Goal: Transaction & Acquisition: Download file/media

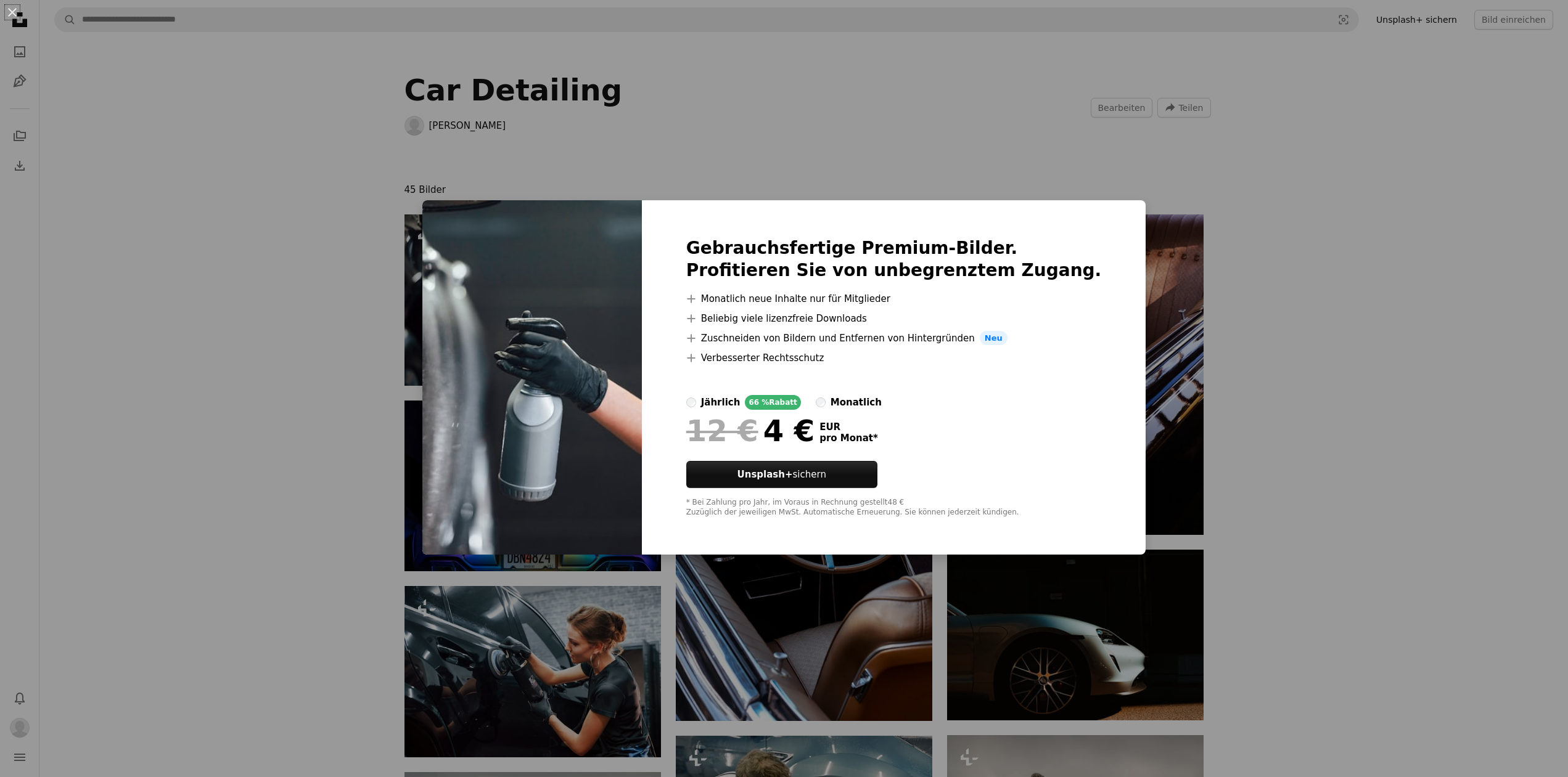
click at [865, 406] on div "monatlich" at bounding box center [856, 402] width 51 height 15
click at [740, 404] on div "jährlich" at bounding box center [721, 402] width 40 height 15
click at [1310, 366] on div "An X shape Gebrauchsfertige Premium-Bilder. Profitieren Sie von unbegrenztem Zu…" at bounding box center [784, 388] width 1568 height 777
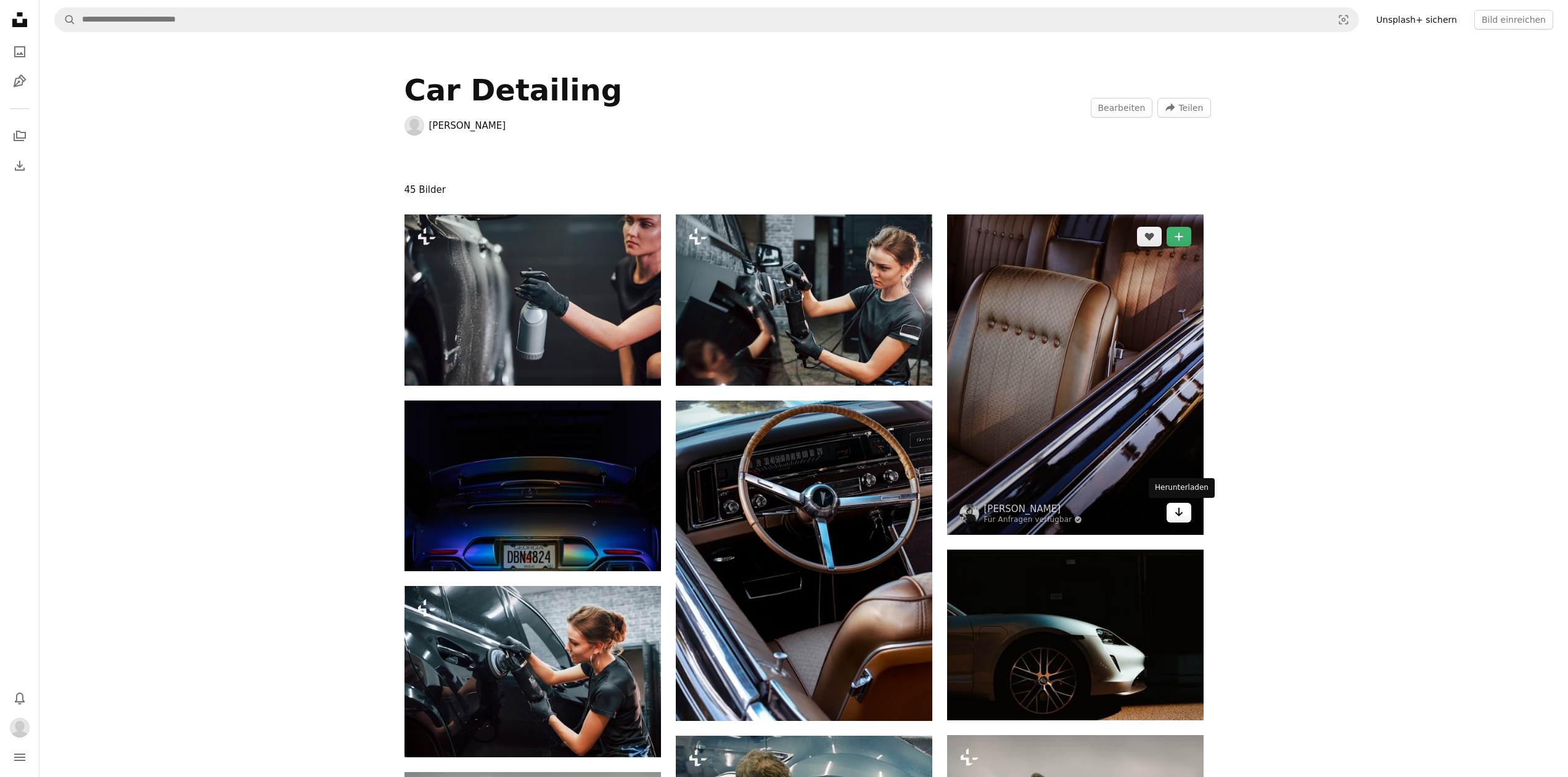
click at [1185, 517] on link "Arrow pointing down" at bounding box center [1179, 513] width 24 height 20
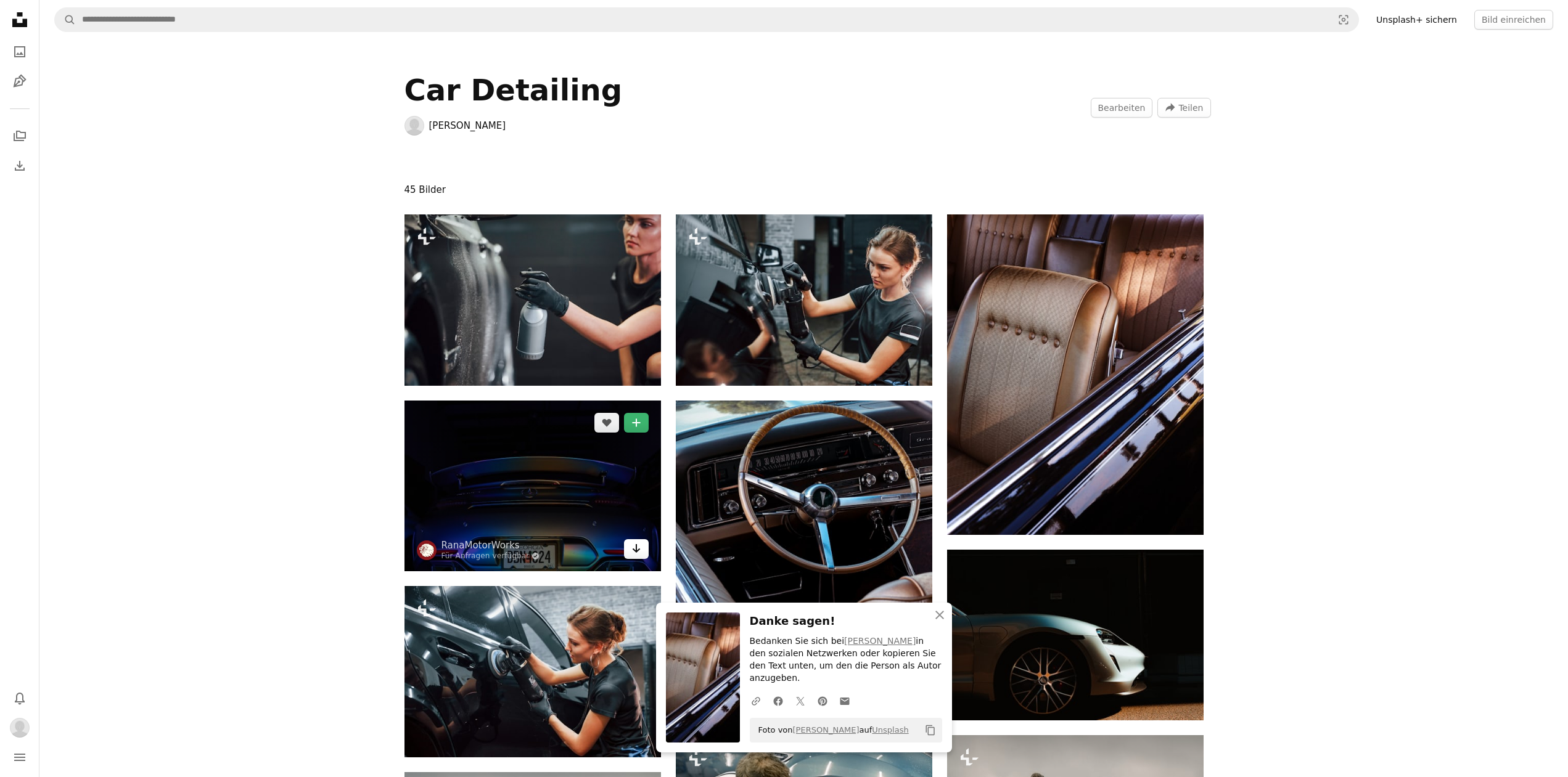
click at [640, 550] on icon "Arrow pointing down" at bounding box center [636, 548] width 10 height 15
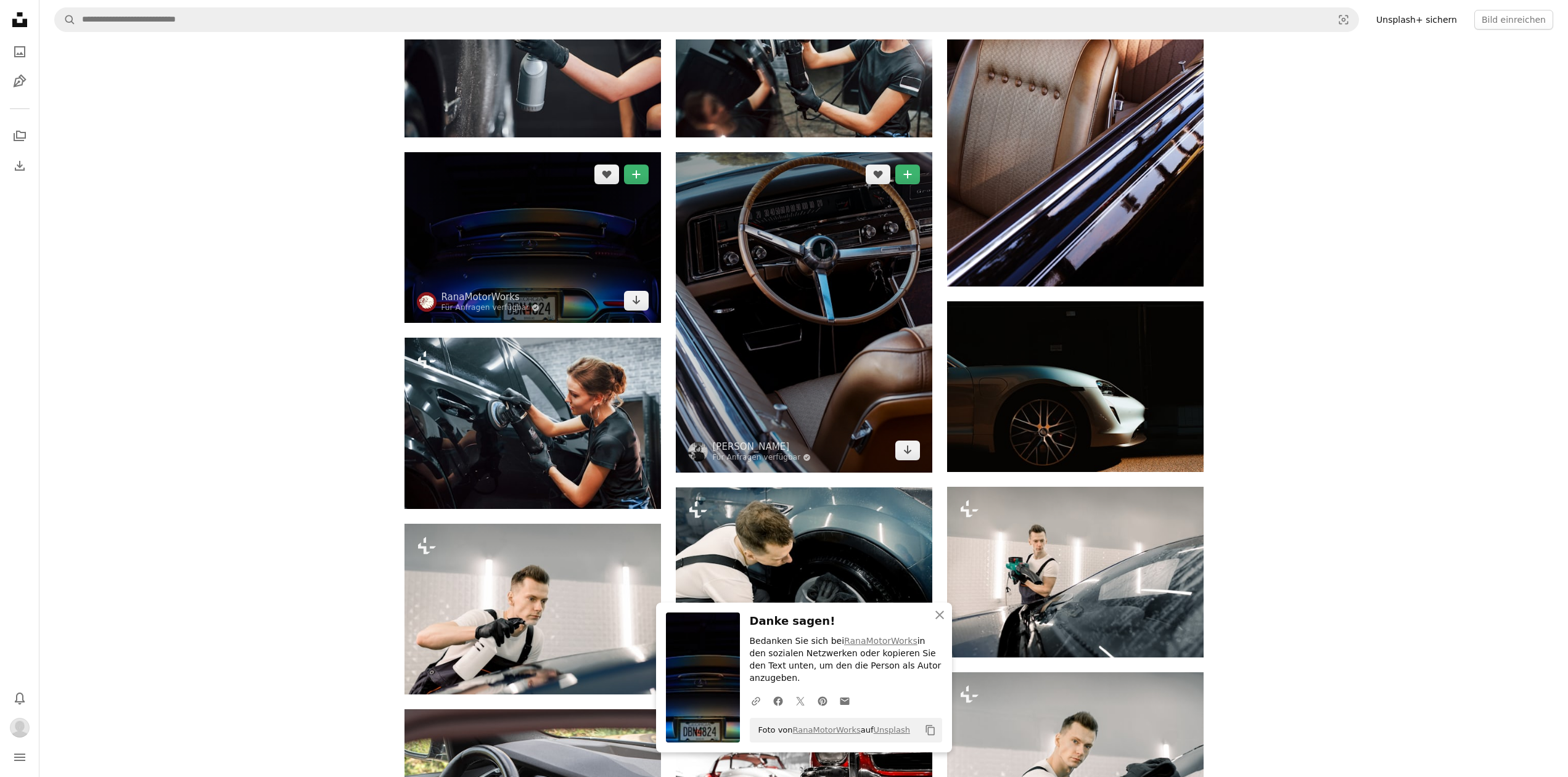
scroll to position [251, 0]
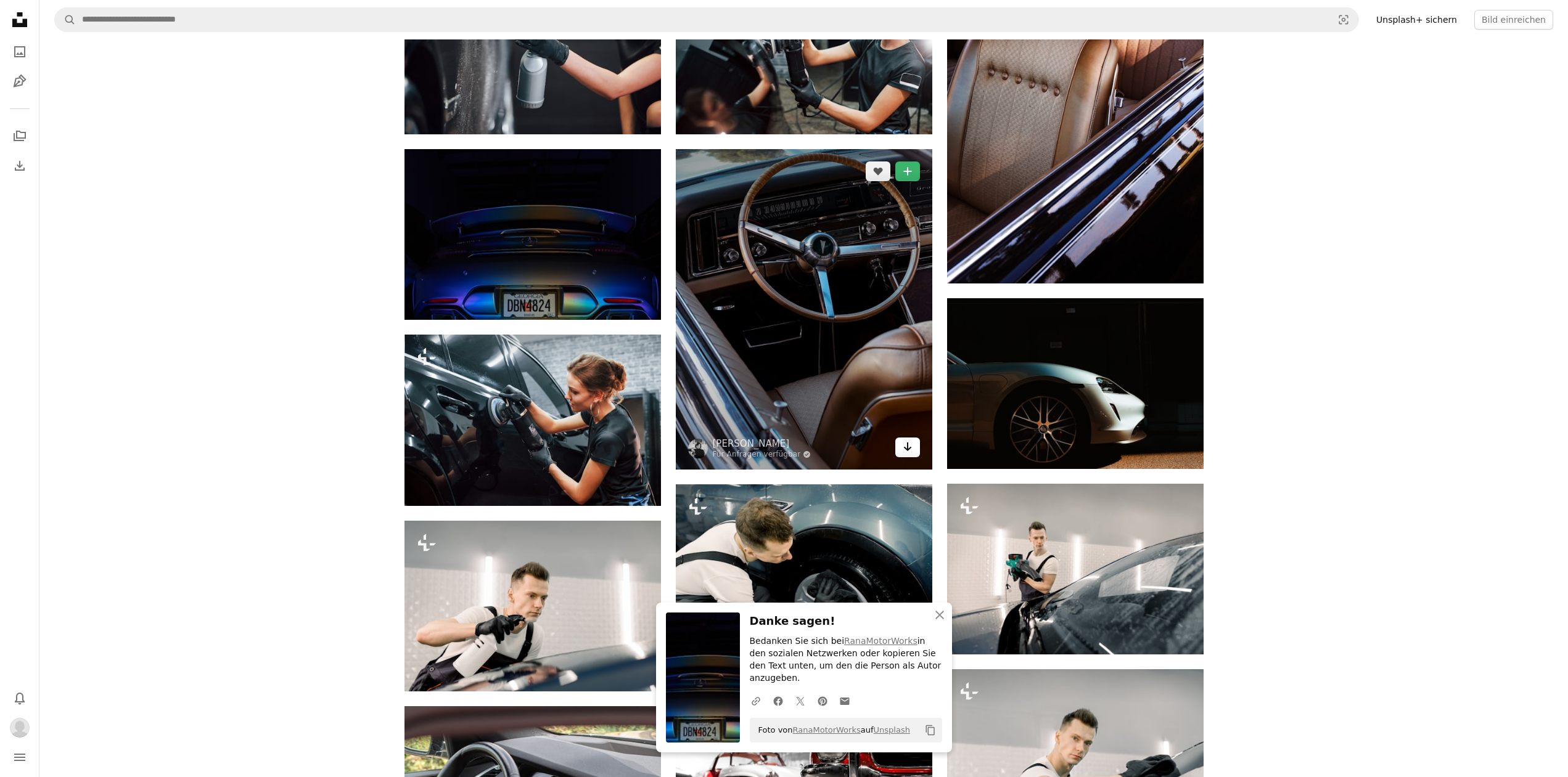
click at [907, 446] on icon "Herunterladen" at bounding box center [907, 446] width 8 height 9
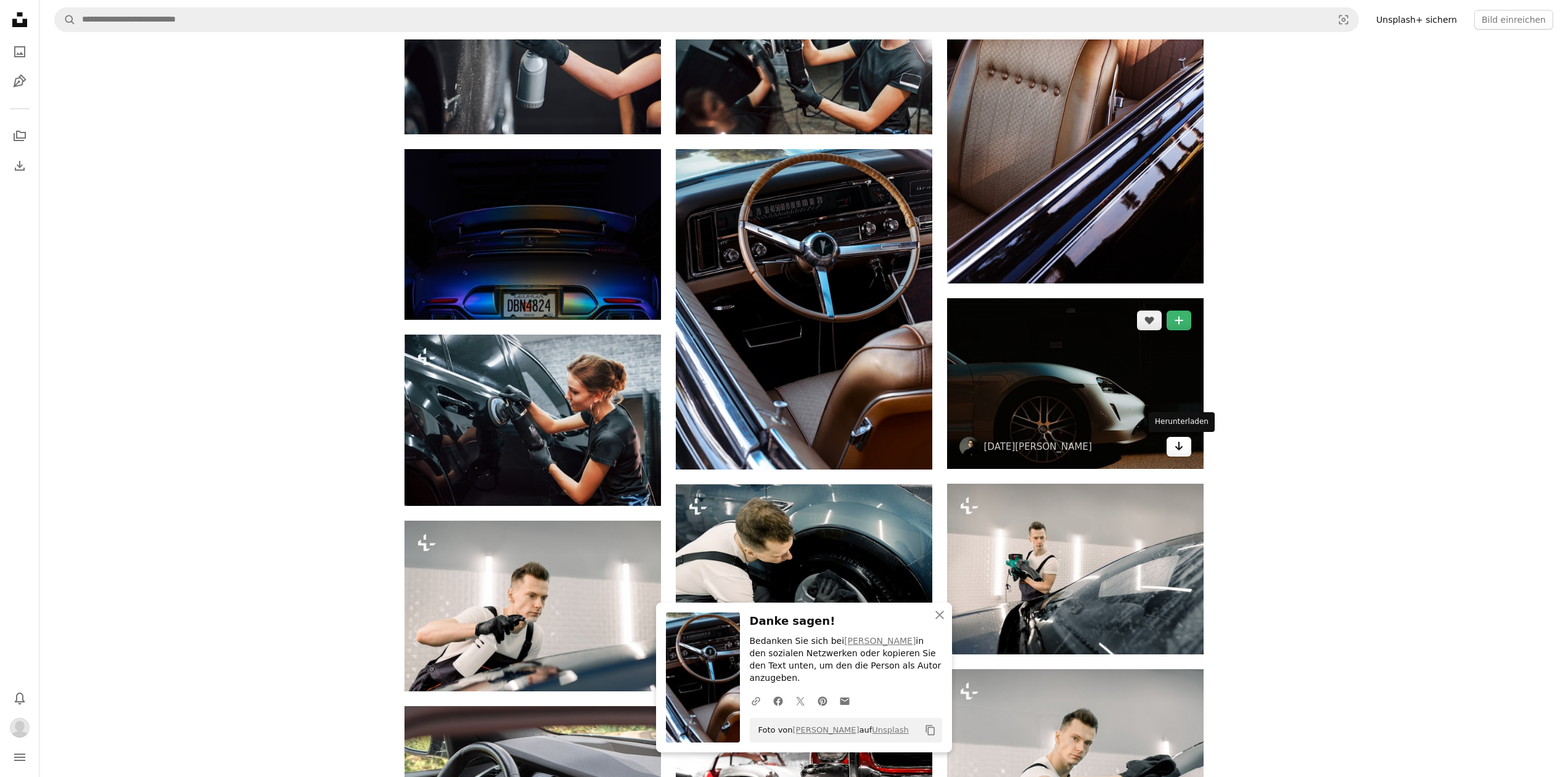
click at [1183, 448] on icon "Arrow pointing down" at bounding box center [1179, 446] width 10 height 15
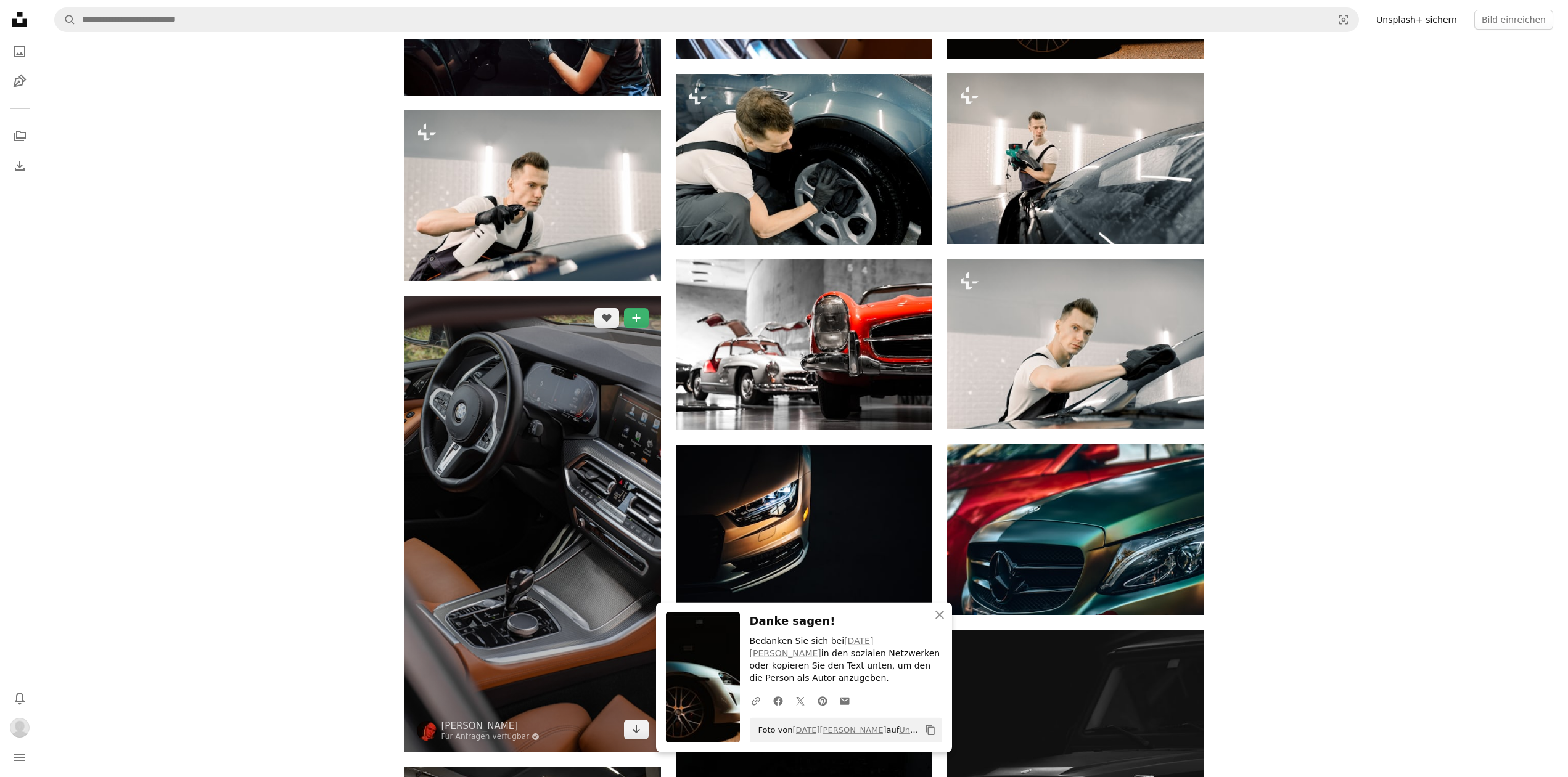
scroll to position [692, 0]
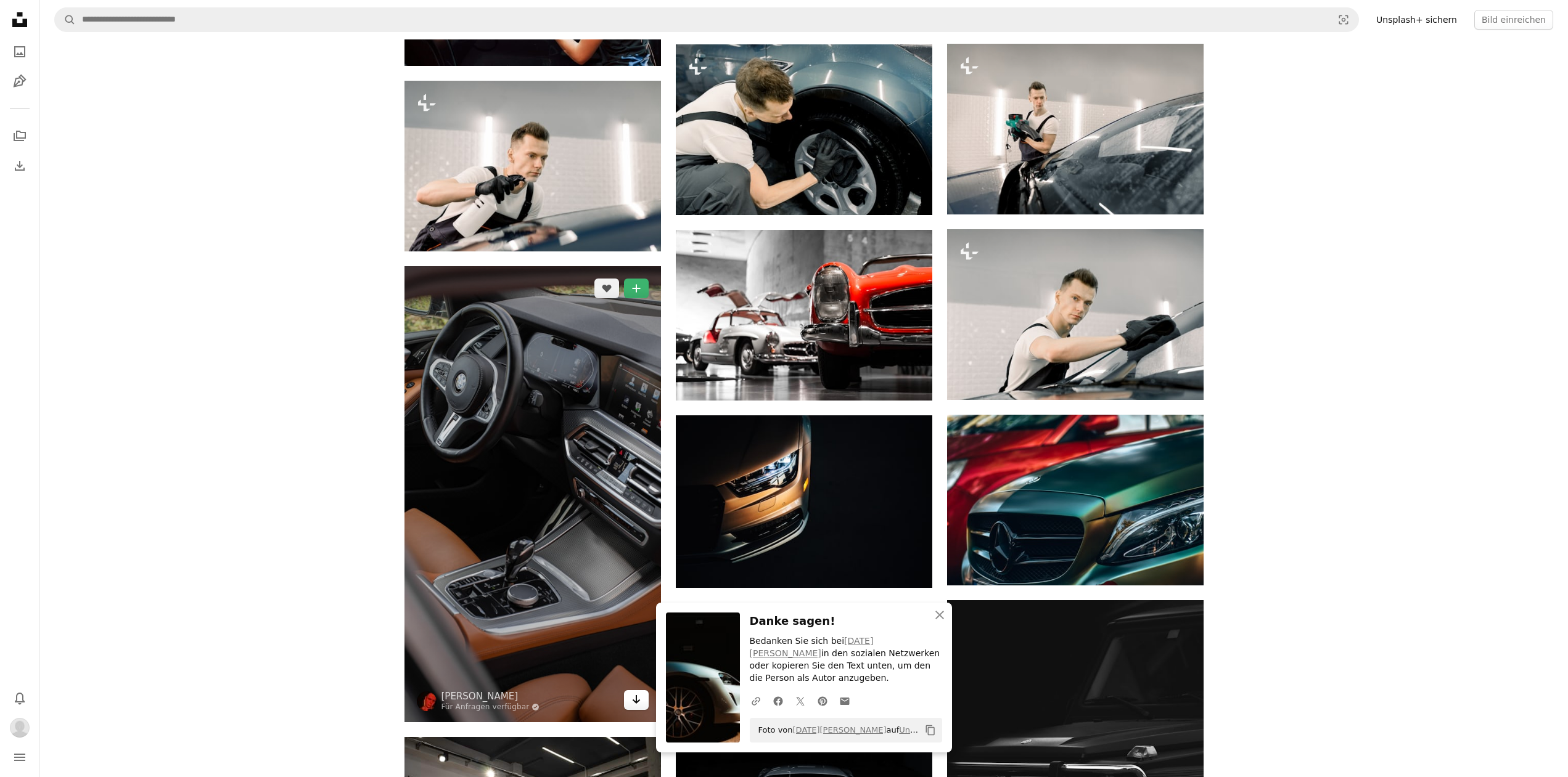
click at [637, 703] on icon "Herunterladen" at bounding box center [636, 699] width 8 height 9
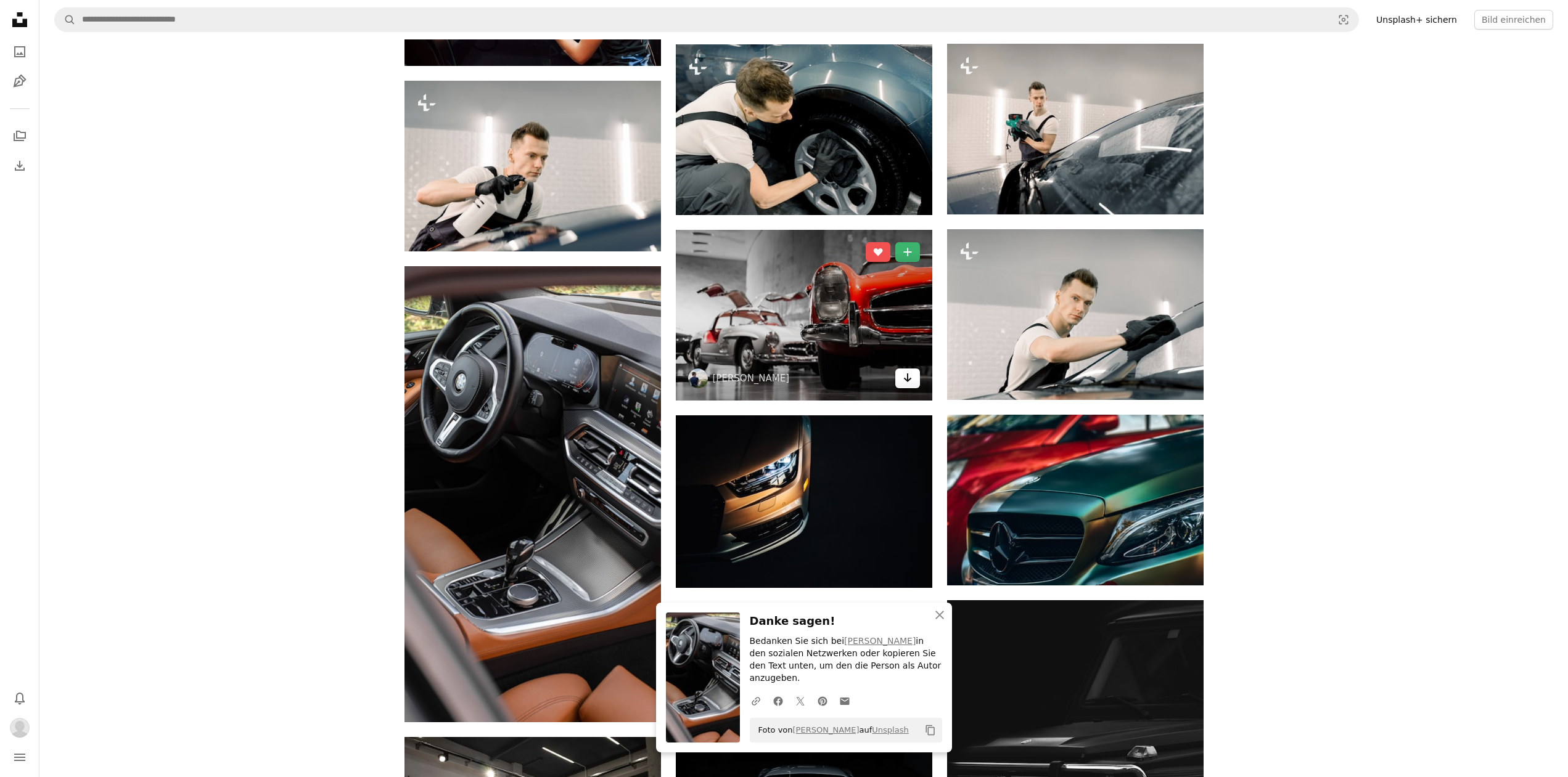
click at [907, 380] on icon "Herunterladen" at bounding box center [907, 377] width 8 height 9
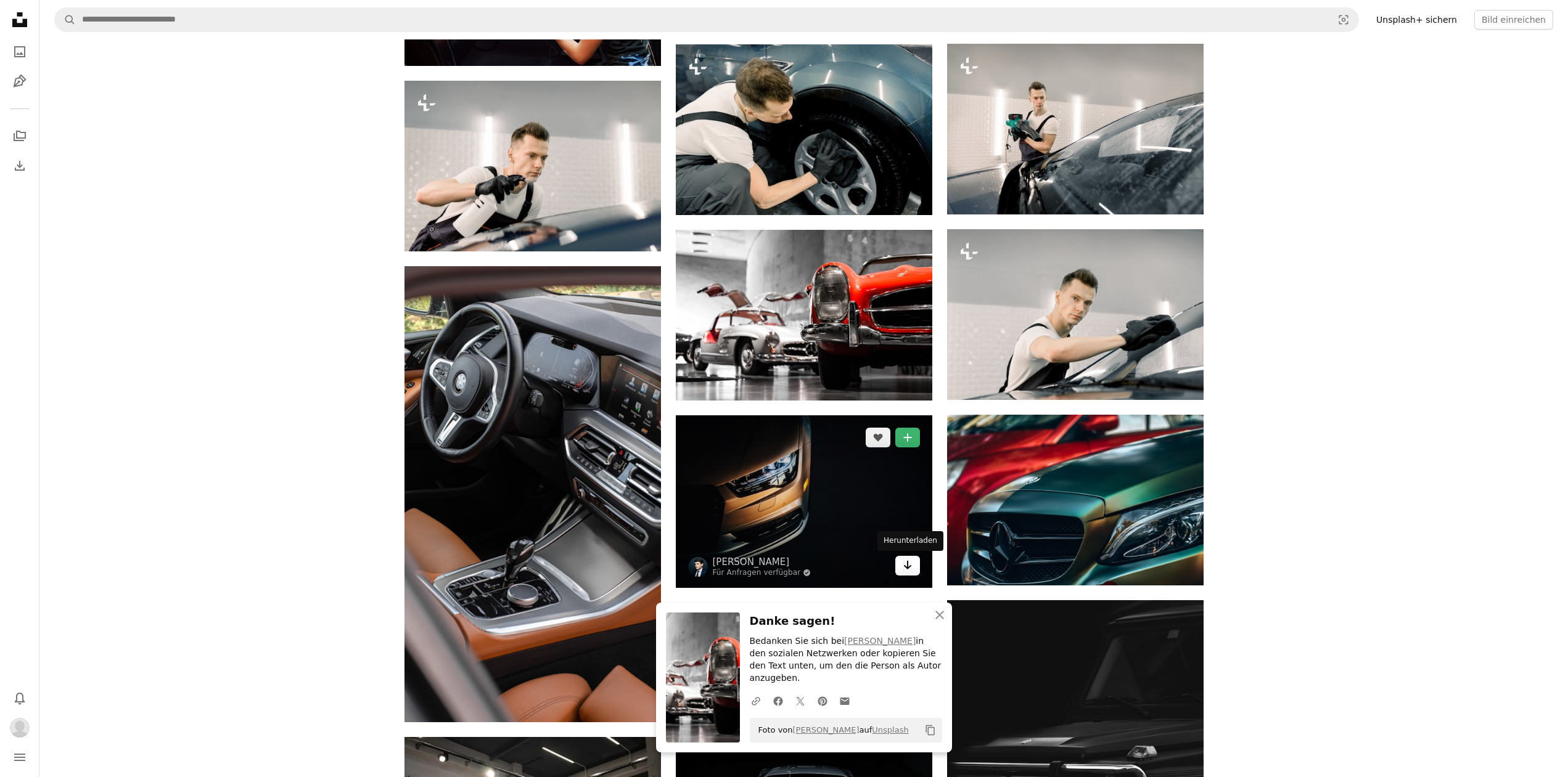
click at [905, 567] on icon "Herunterladen" at bounding box center [907, 565] width 8 height 9
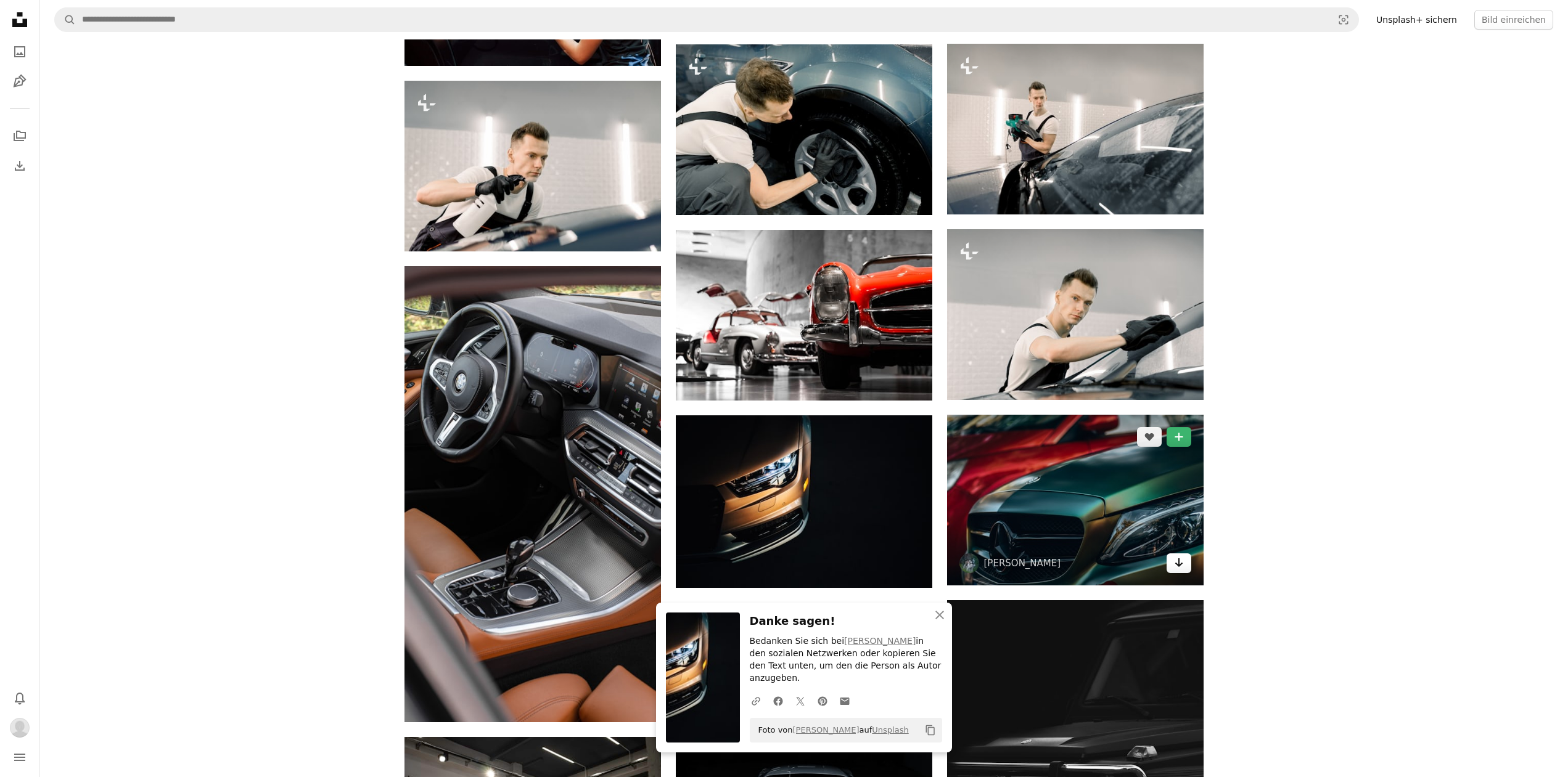
click at [1182, 563] on icon "Herunterladen" at bounding box center [1179, 563] width 8 height 9
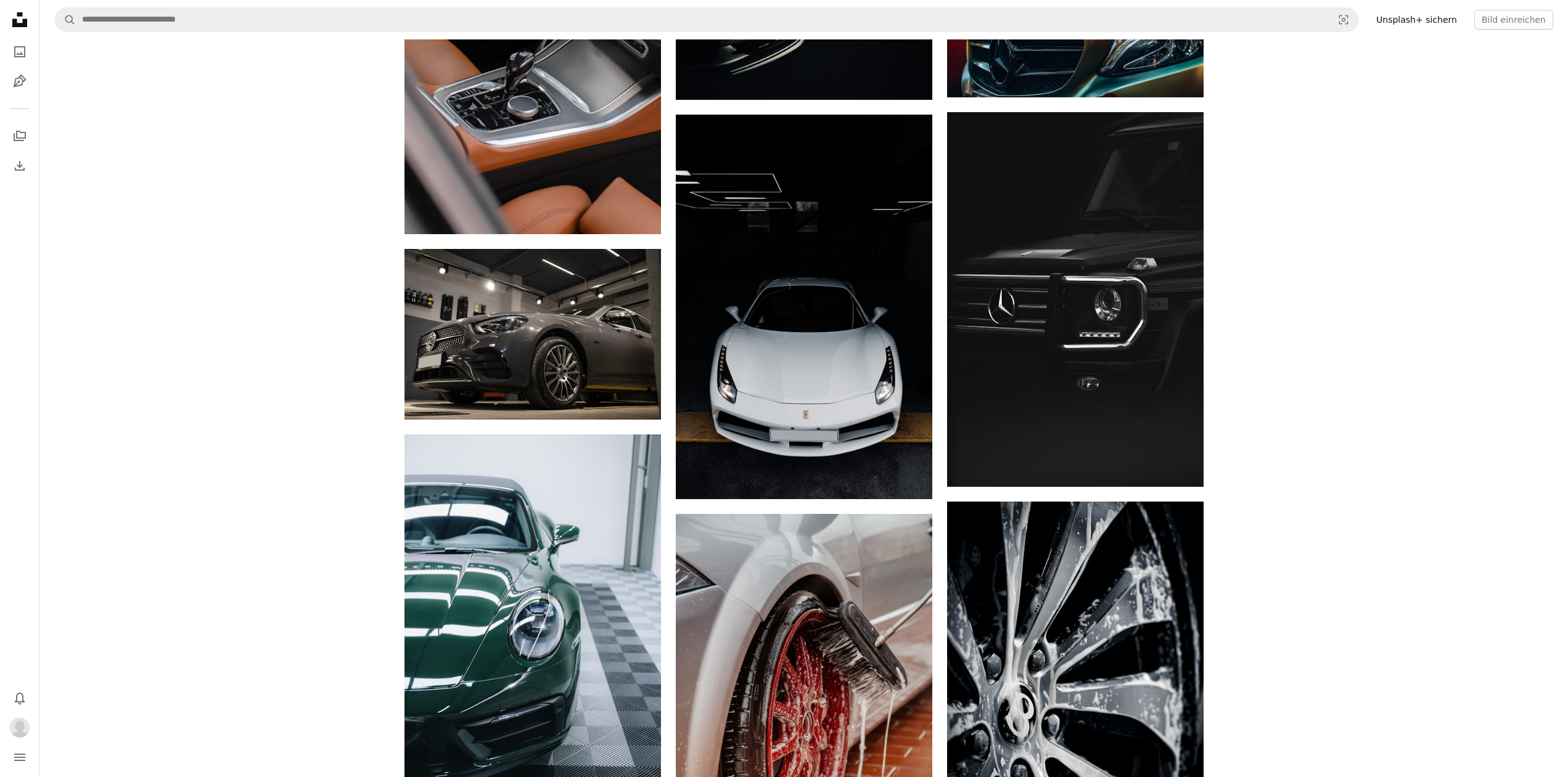
scroll to position [1194, 0]
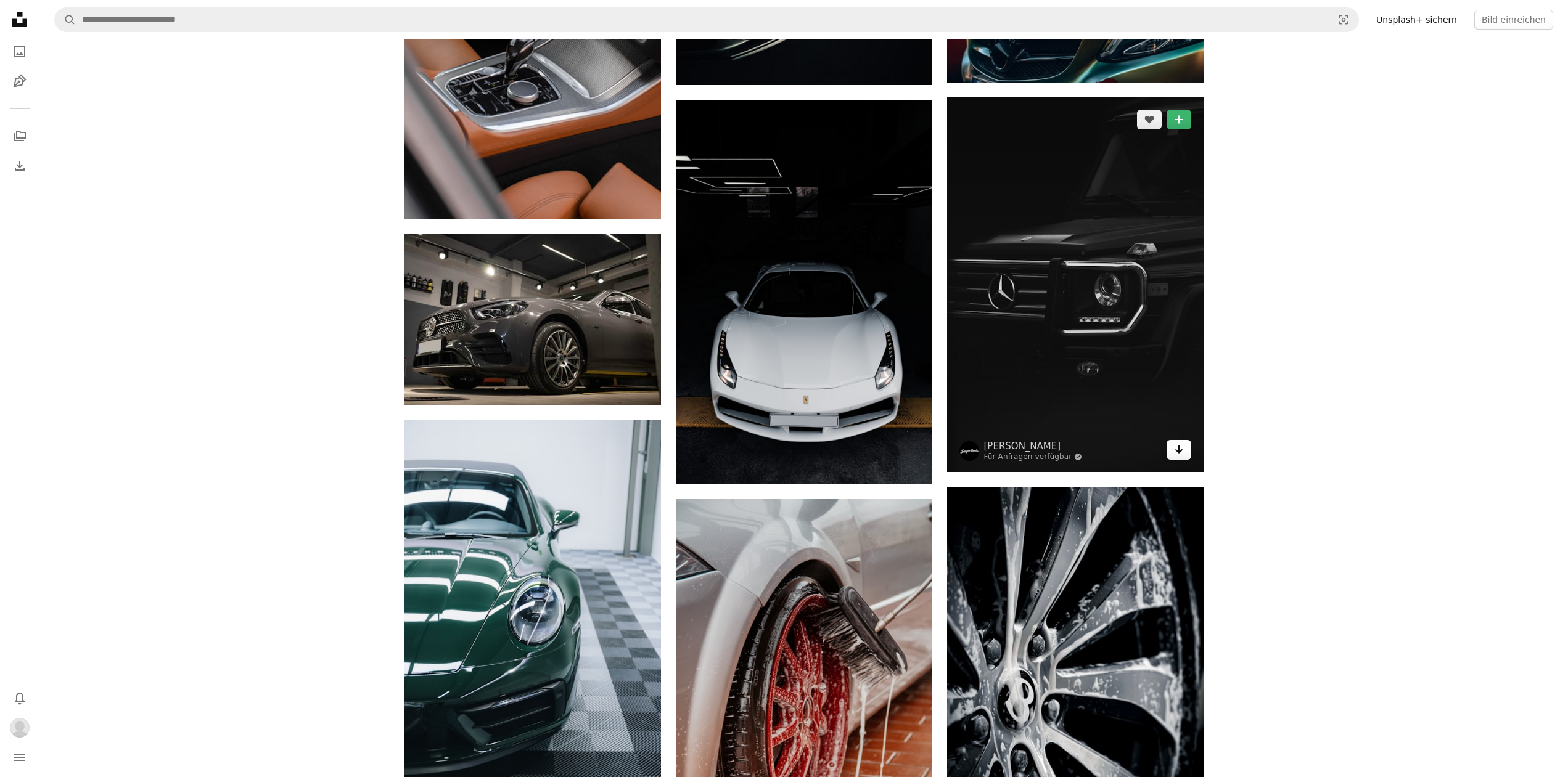
click at [1183, 453] on icon "Arrow pointing down" at bounding box center [1179, 449] width 10 height 15
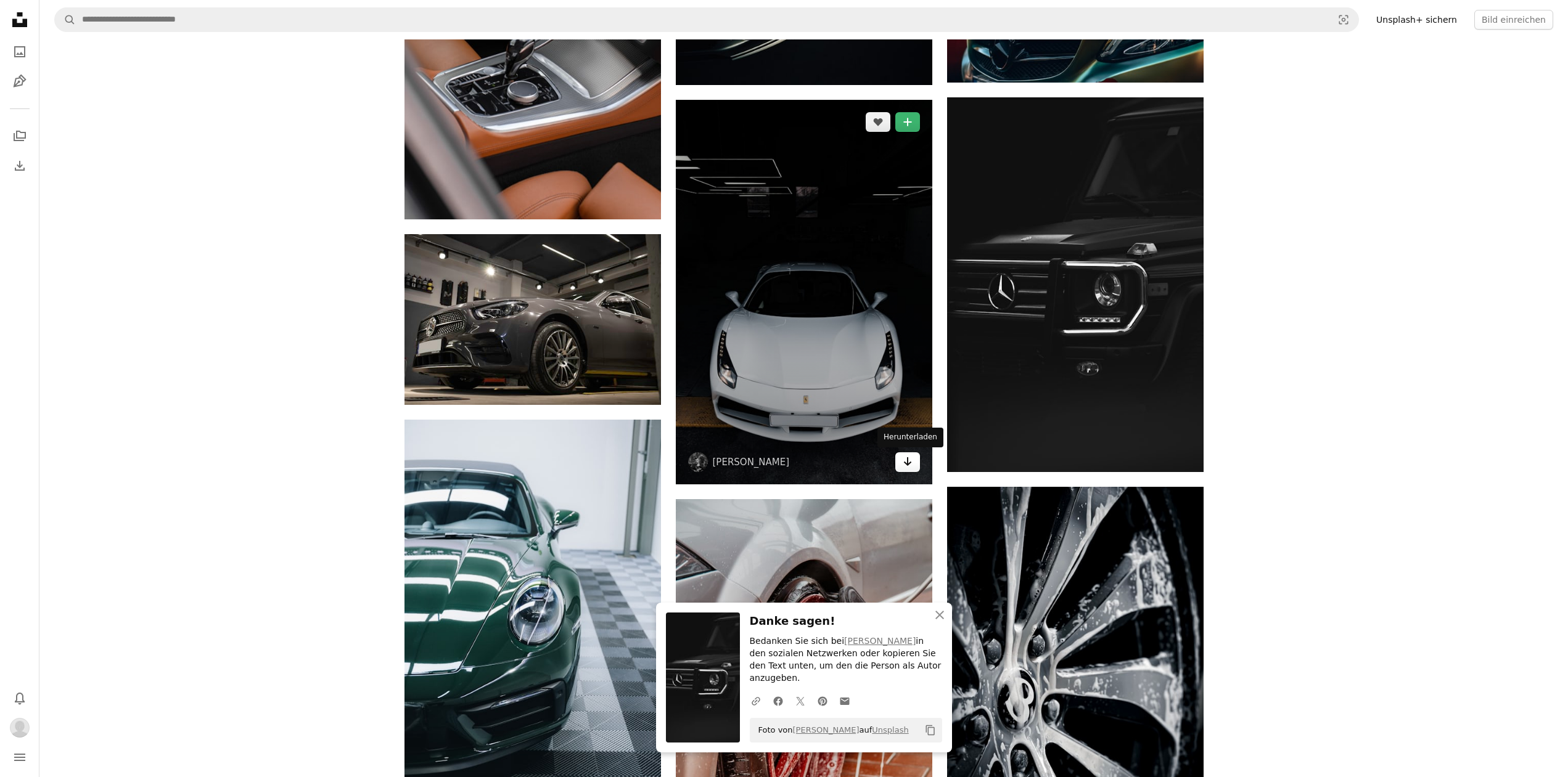
click at [908, 462] on icon "Arrow pointing down" at bounding box center [907, 461] width 10 height 15
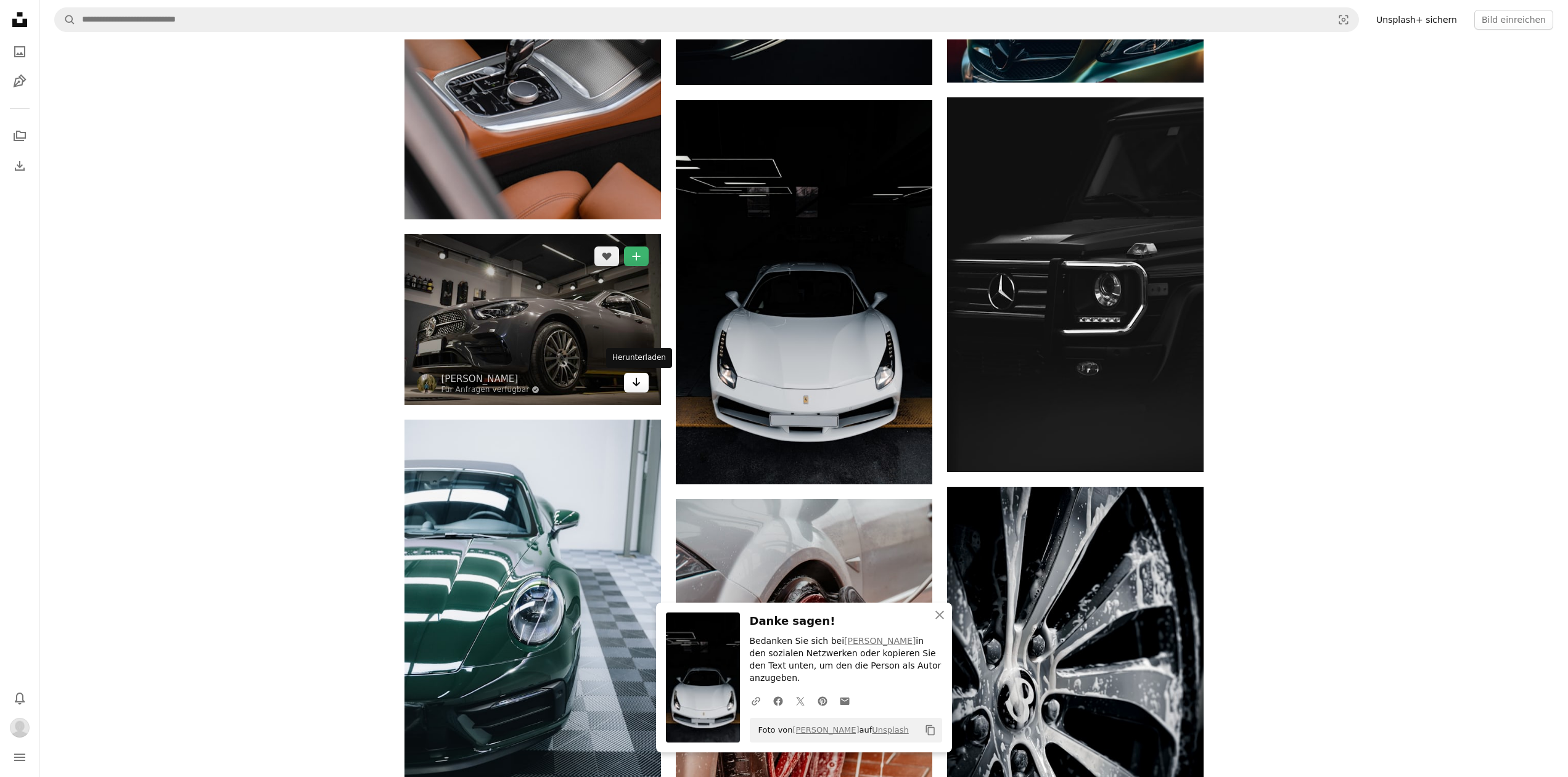
click at [640, 385] on icon "Arrow pointing down" at bounding box center [636, 382] width 10 height 15
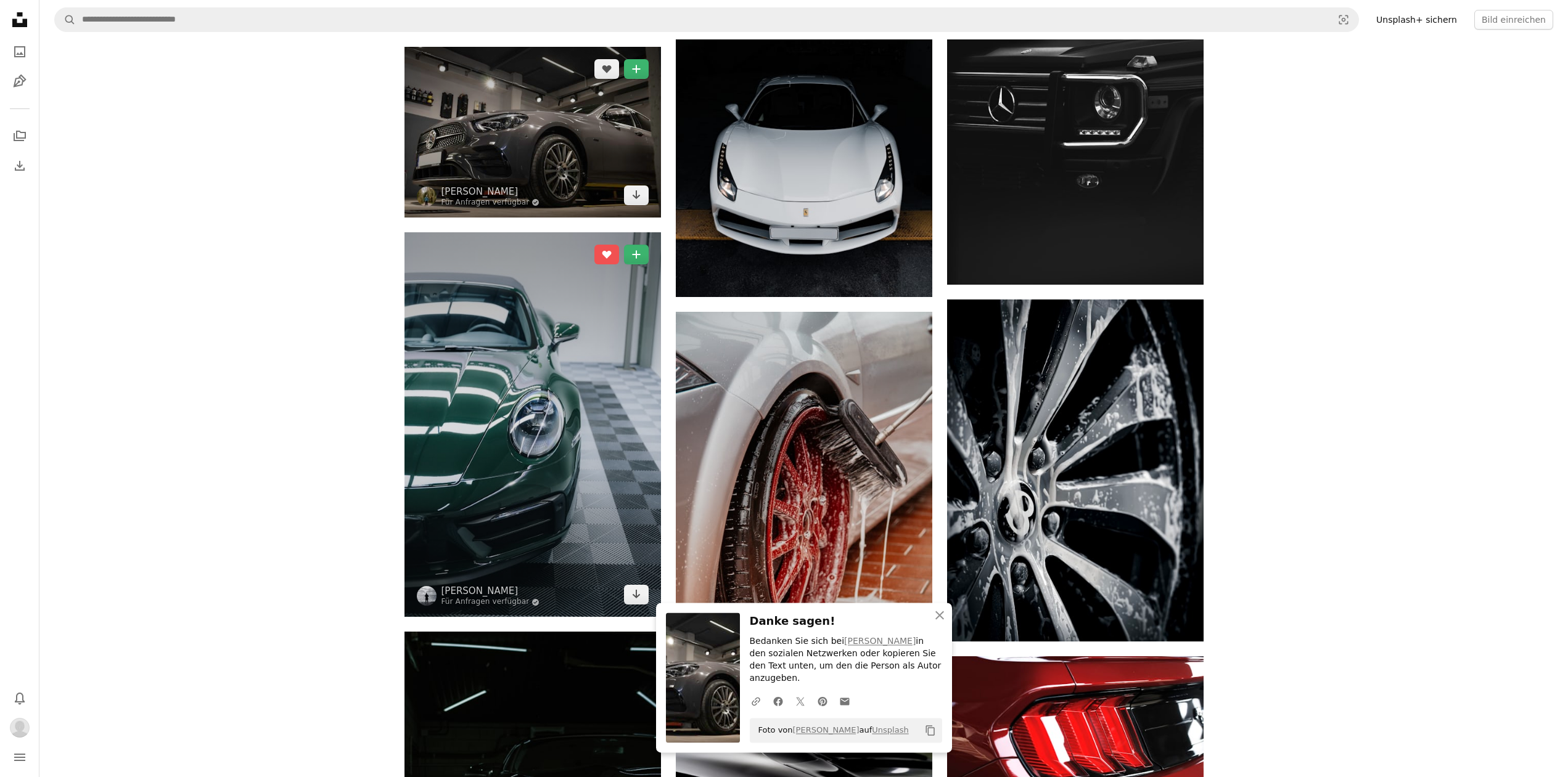
scroll to position [1383, 0]
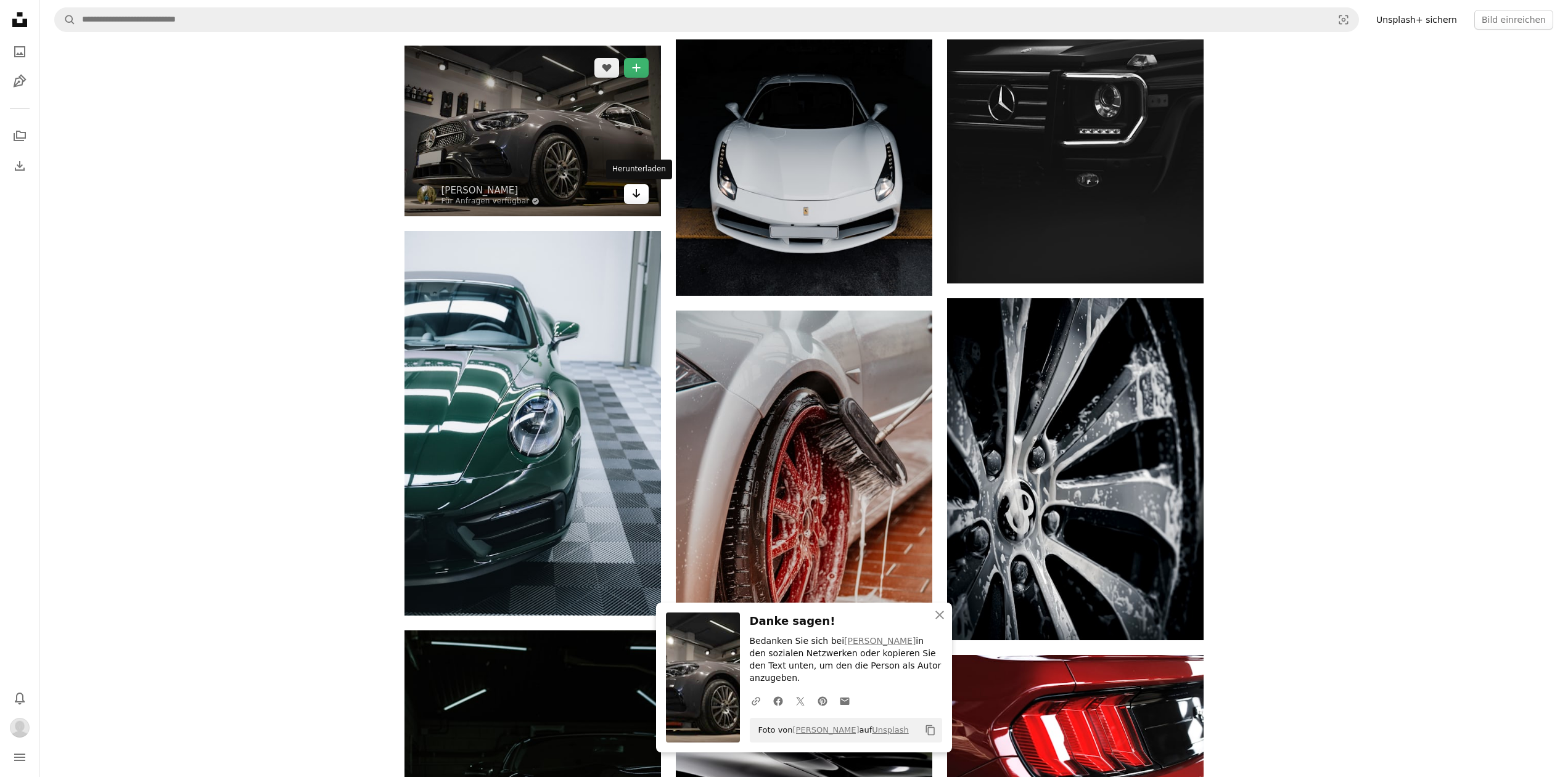
click at [640, 192] on icon "Arrow pointing down" at bounding box center [636, 193] width 10 height 15
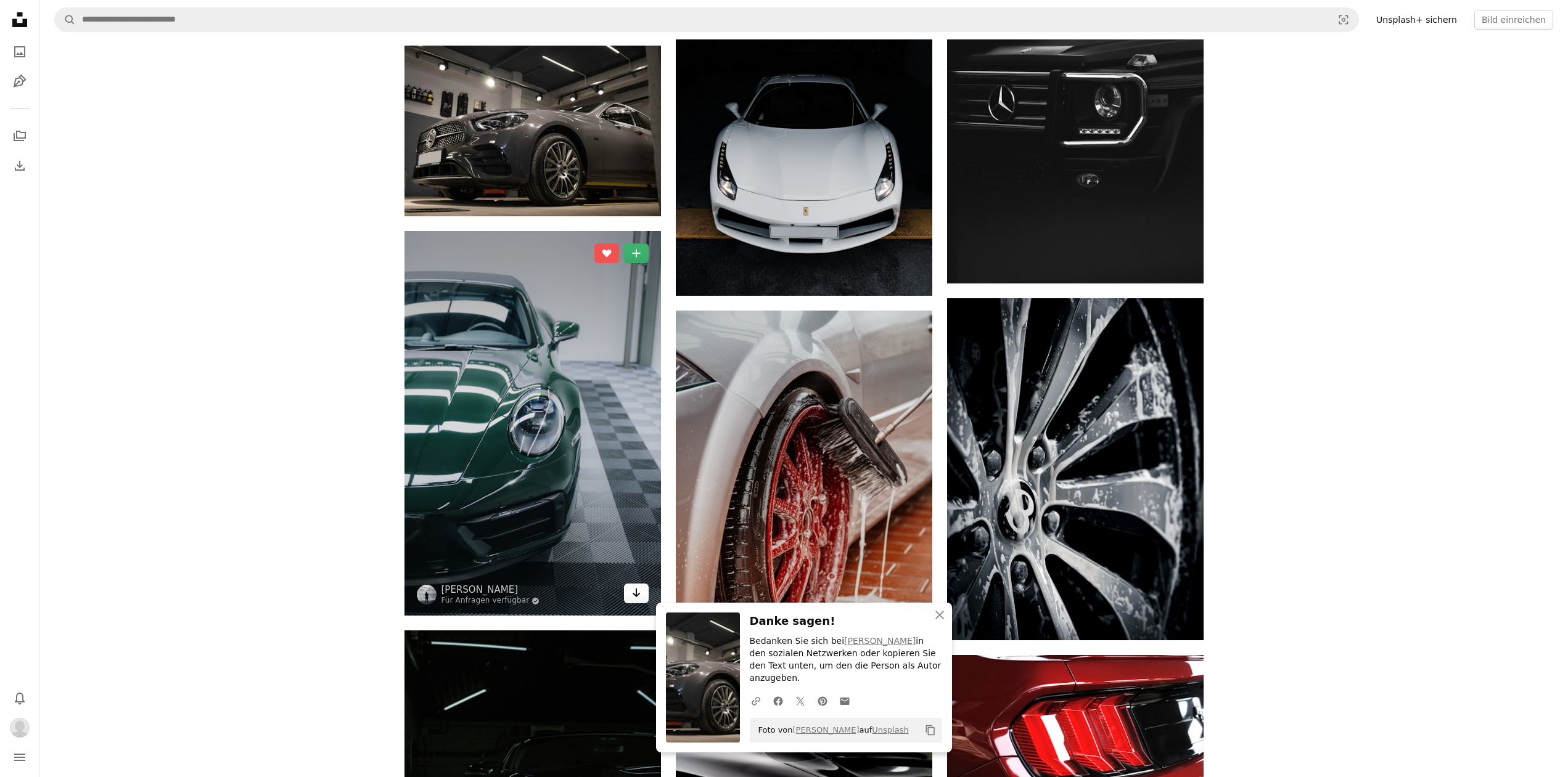
click at [637, 594] on icon "Herunterladen" at bounding box center [636, 592] width 8 height 9
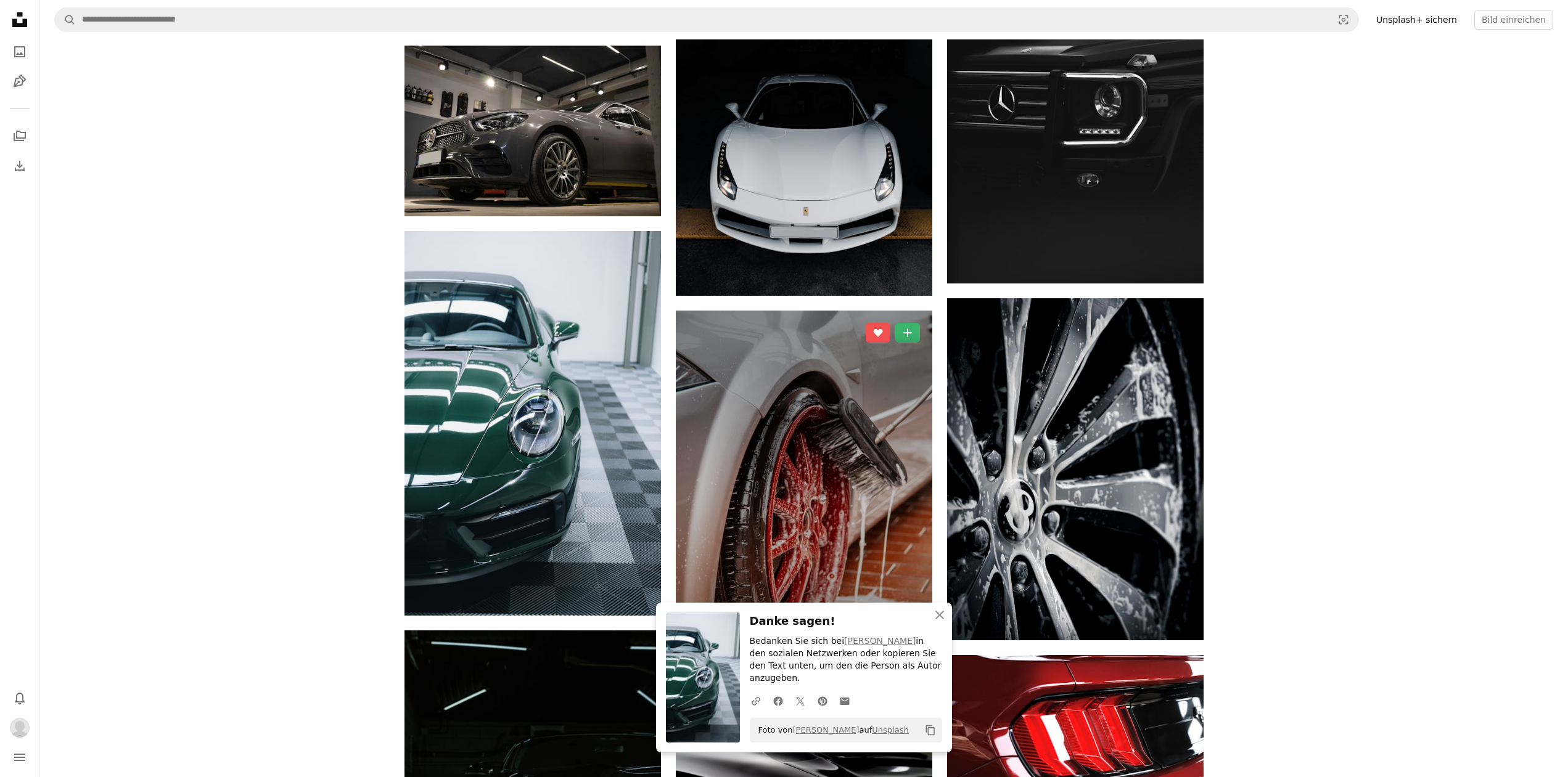
scroll to position [1508, 0]
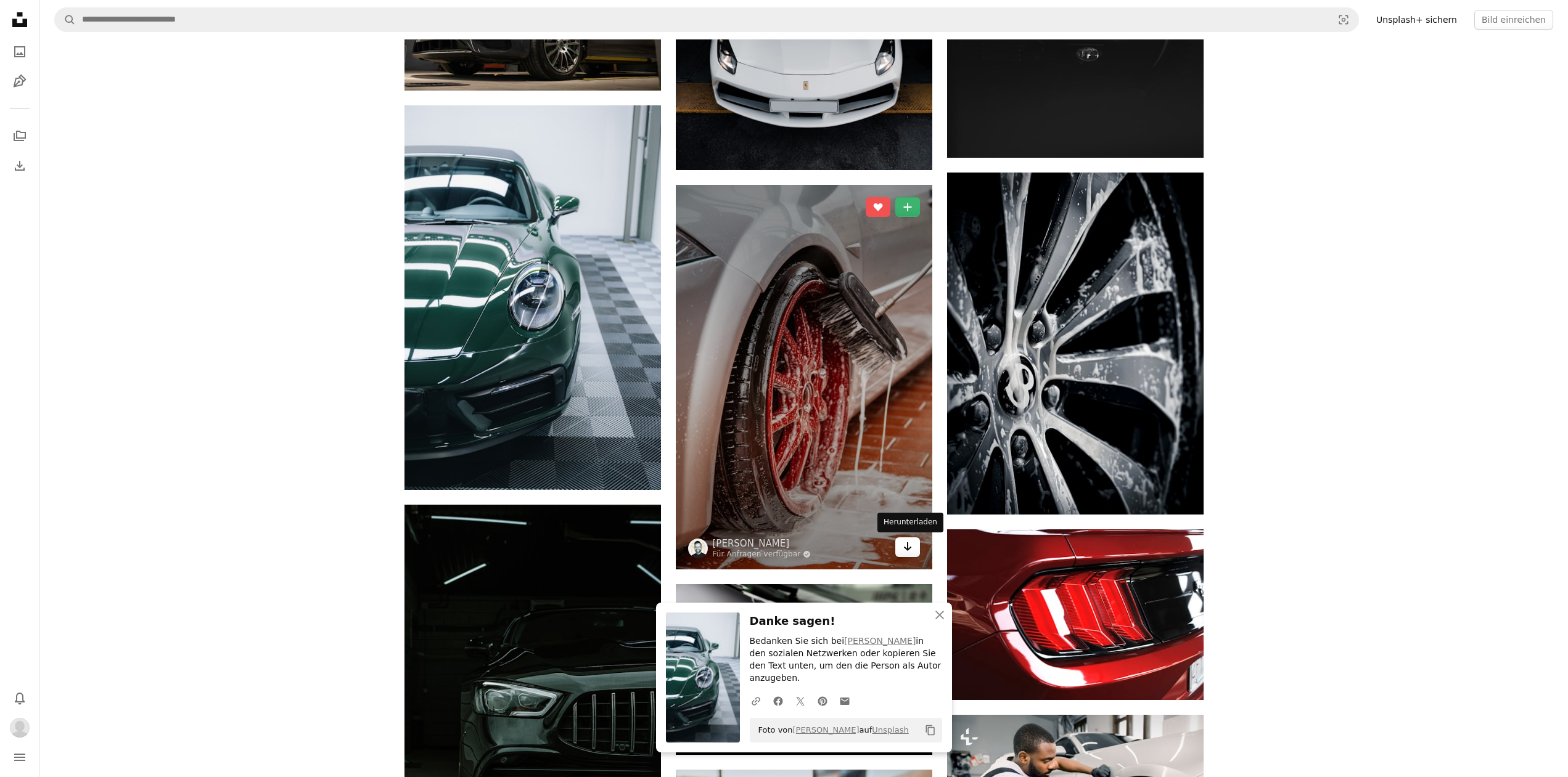
click at [911, 545] on icon "Arrow pointing down" at bounding box center [907, 547] width 10 height 15
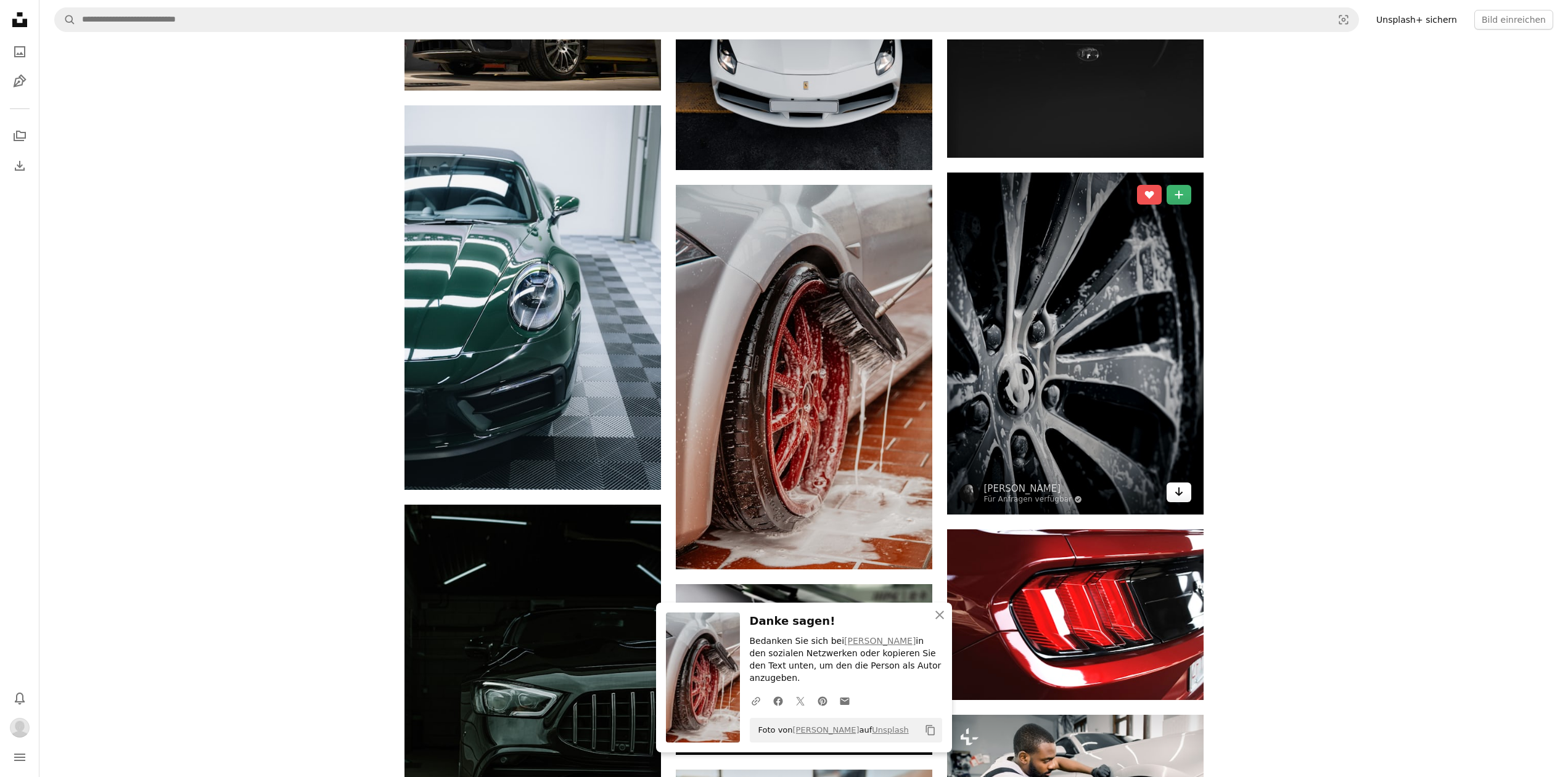
click at [1178, 492] on icon "Herunterladen" at bounding box center [1179, 491] width 8 height 9
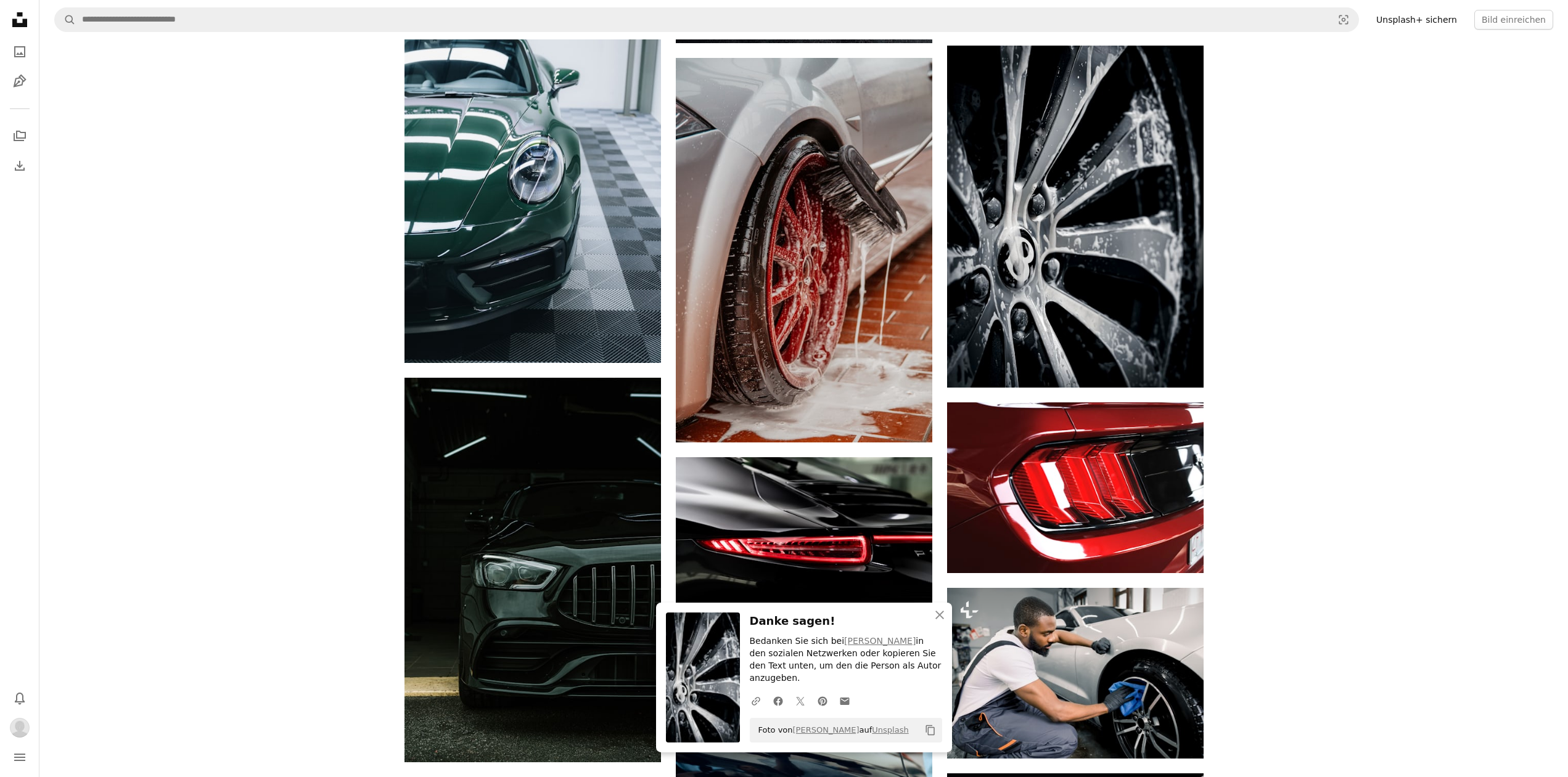
scroll to position [1886, 0]
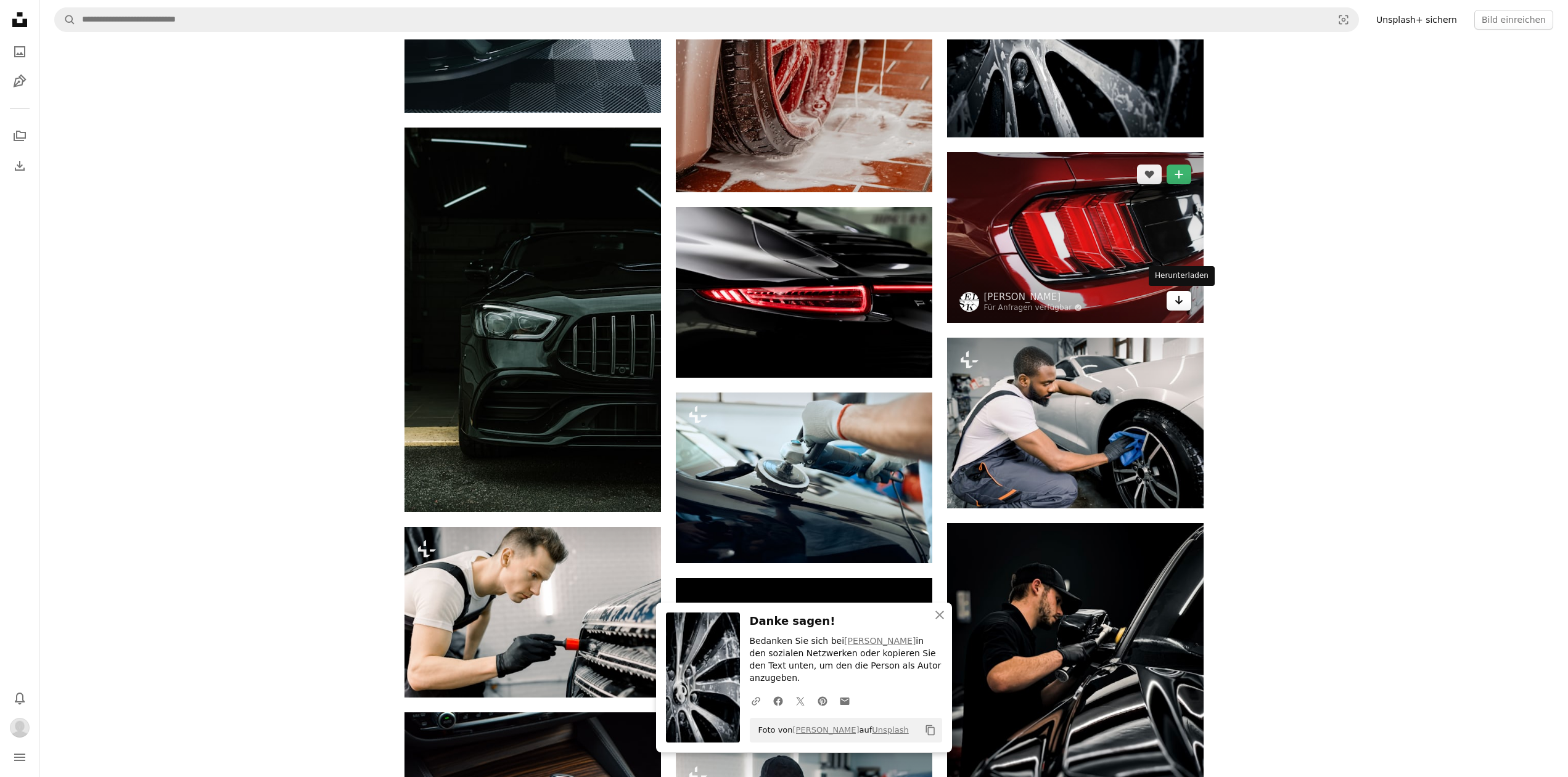
click at [1178, 301] on icon "Herunterladen" at bounding box center [1179, 300] width 8 height 9
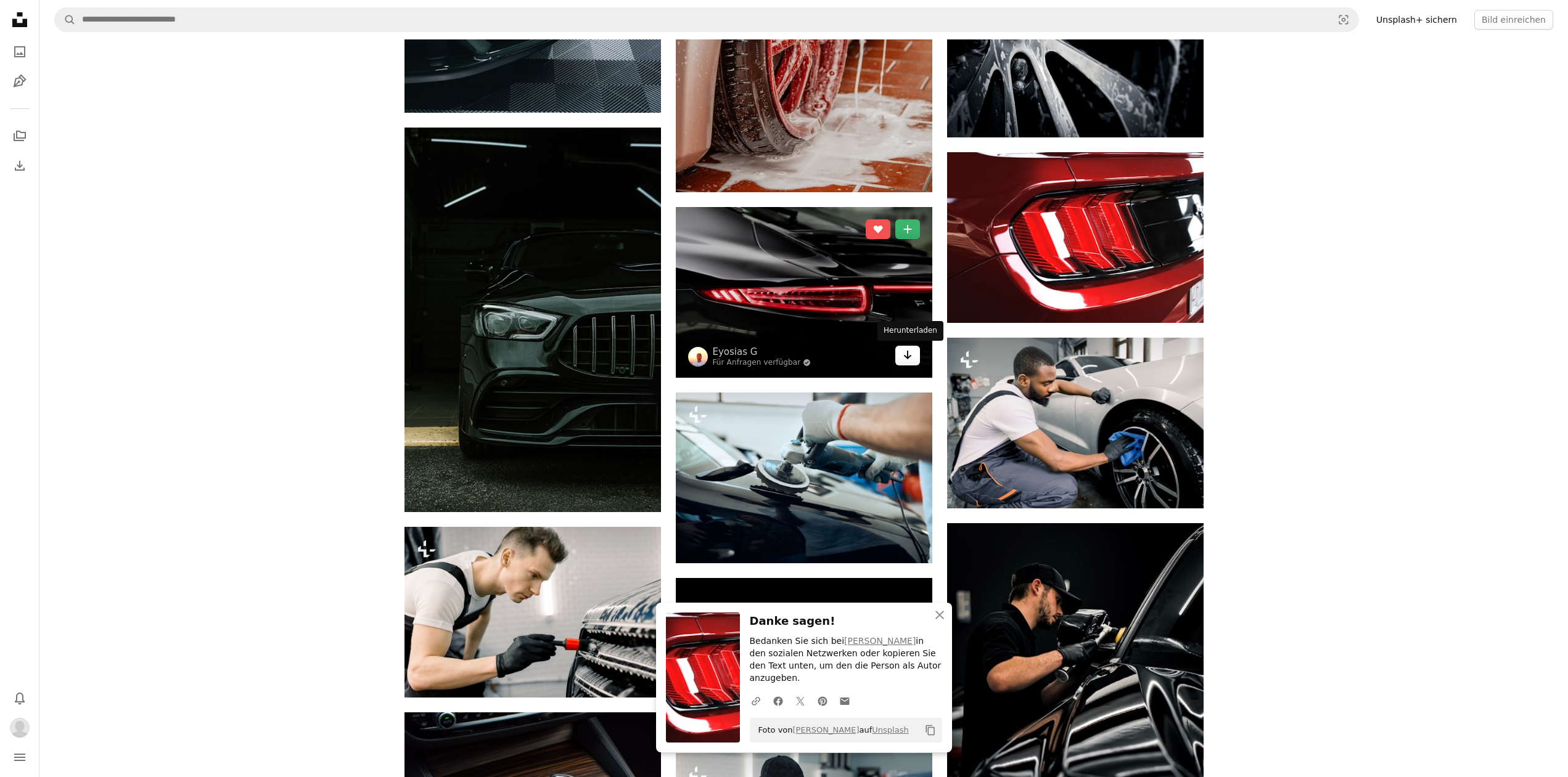
click at [903, 353] on icon "Arrow pointing down" at bounding box center [907, 355] width 10 height 15
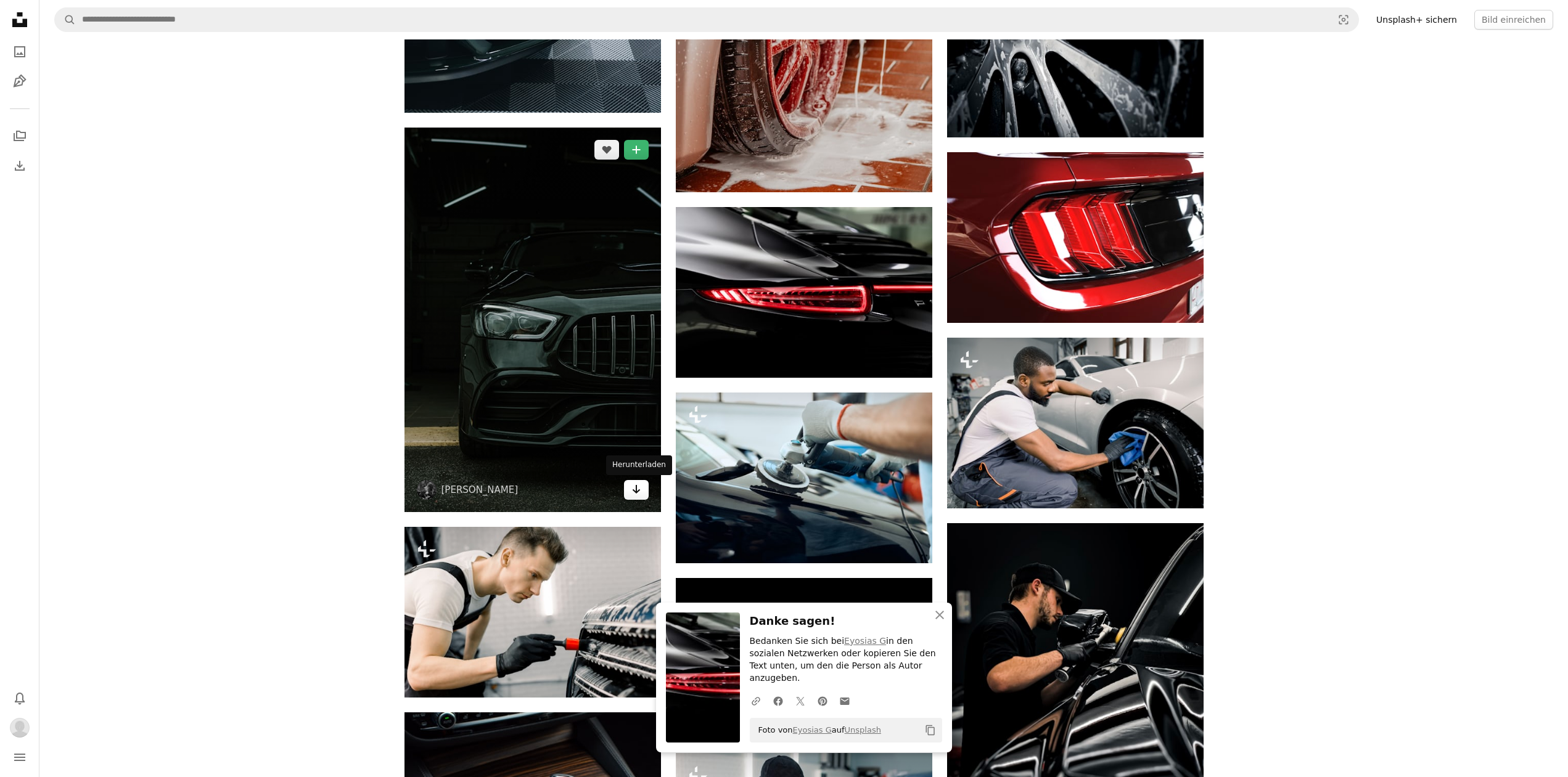
click at [632, 496] on icon "Arrow pointing down" at bounding box center [636, 489] width 10 height 15
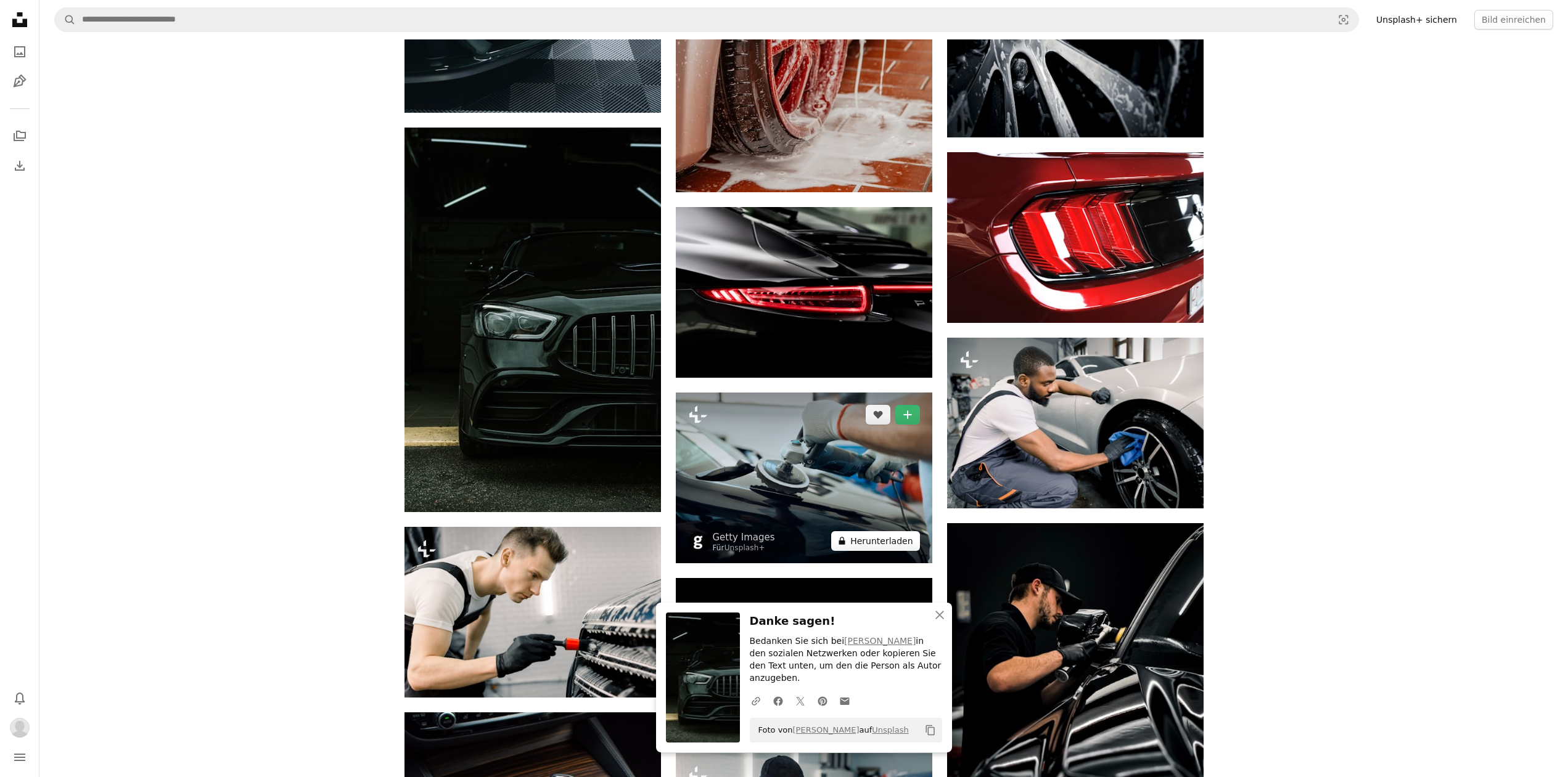
click at [877, 538] on button "A lock Herunterladen" at bounding box center [875, 541] width 88 height 20
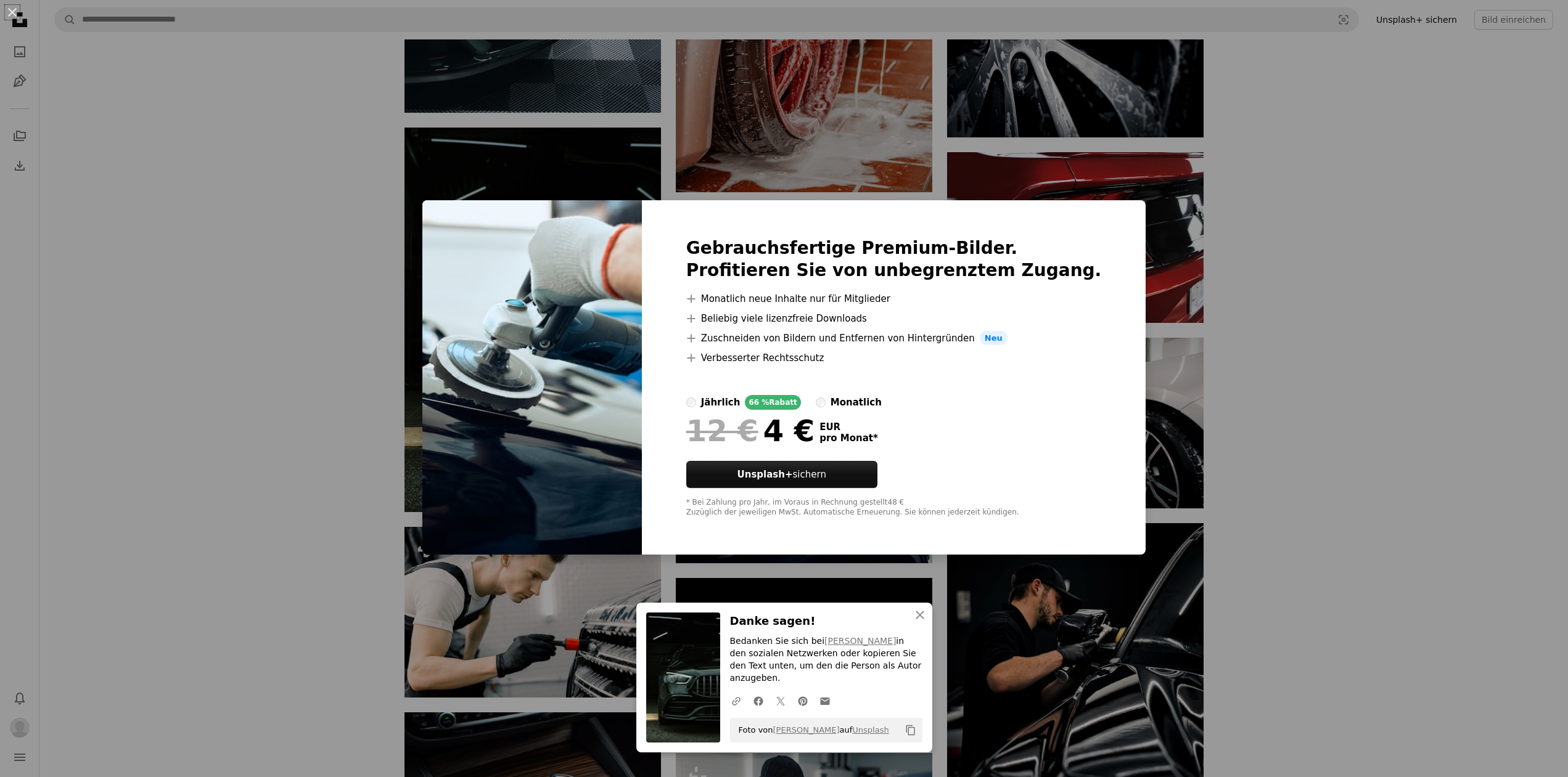
click at [1289, 450] on div "An X shape Gebrauchsfertige Premium-Bilder. Profitieren Sie von unbegrenztem Zu…" at bounding box center [784, 388] width 1568 height 777
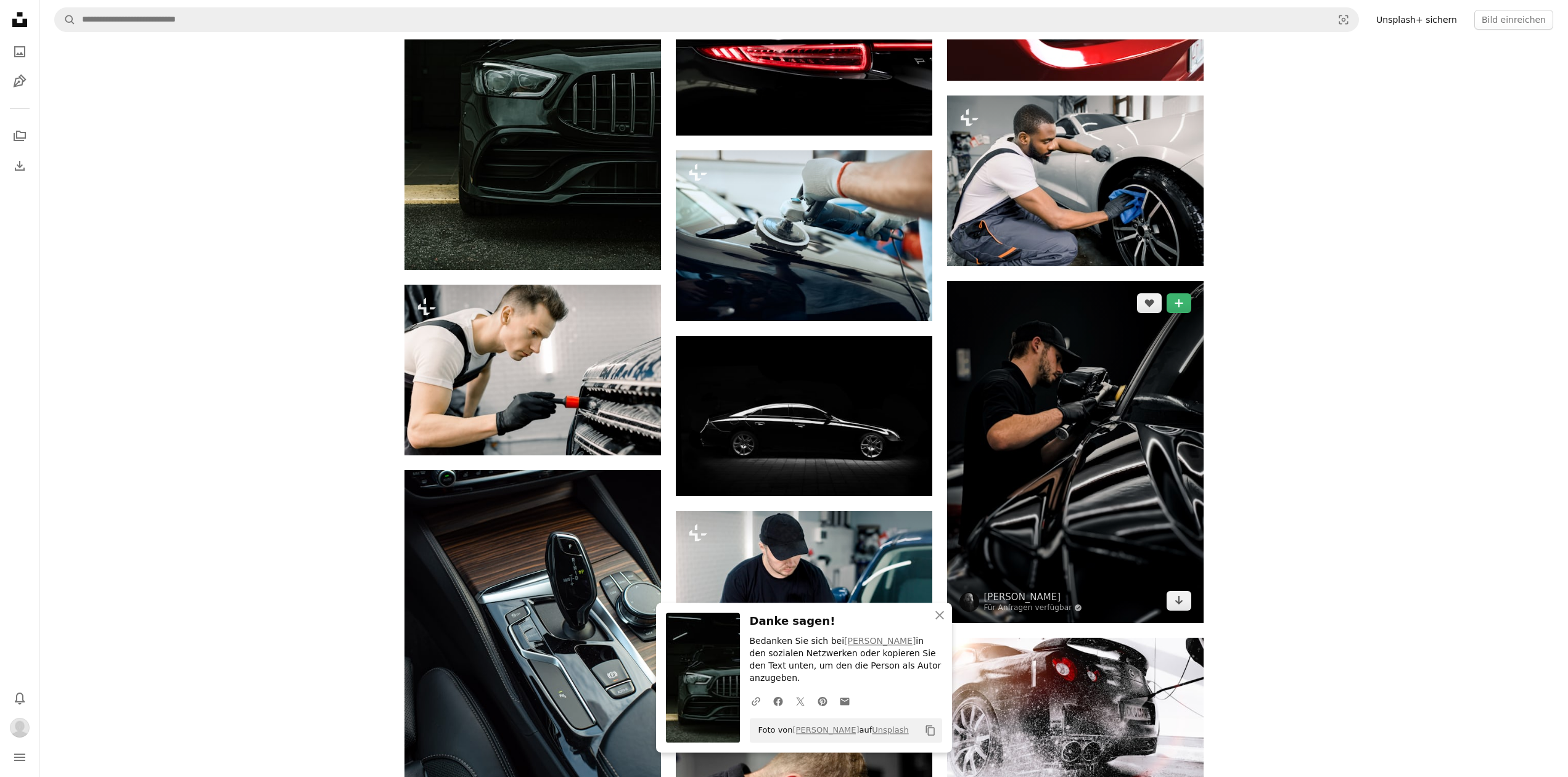
scroll to position [2137, 0]
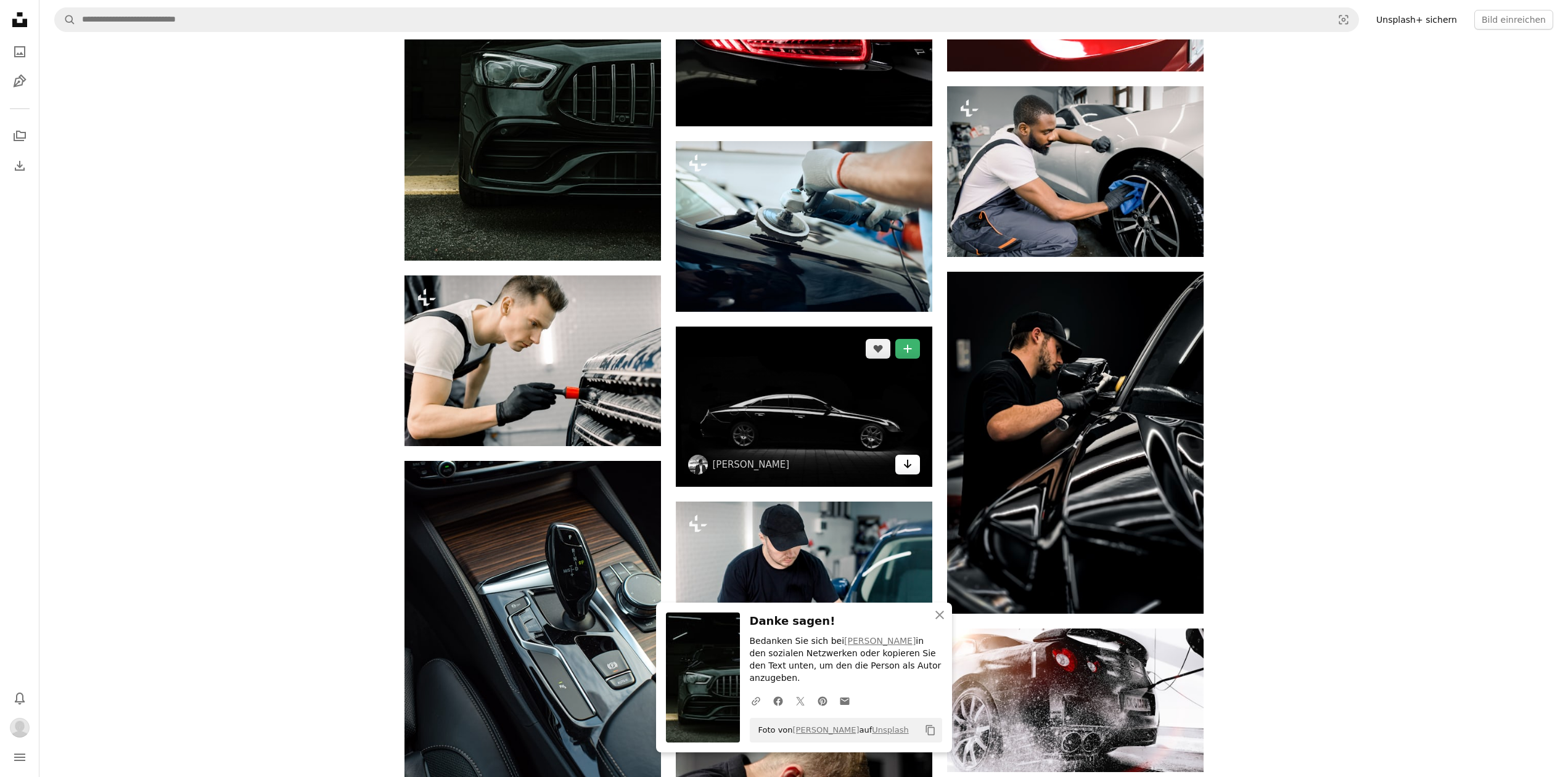
click at [907, 465] on icon "Herunterladen" at bounding box center [907, 464] width 8 height 9
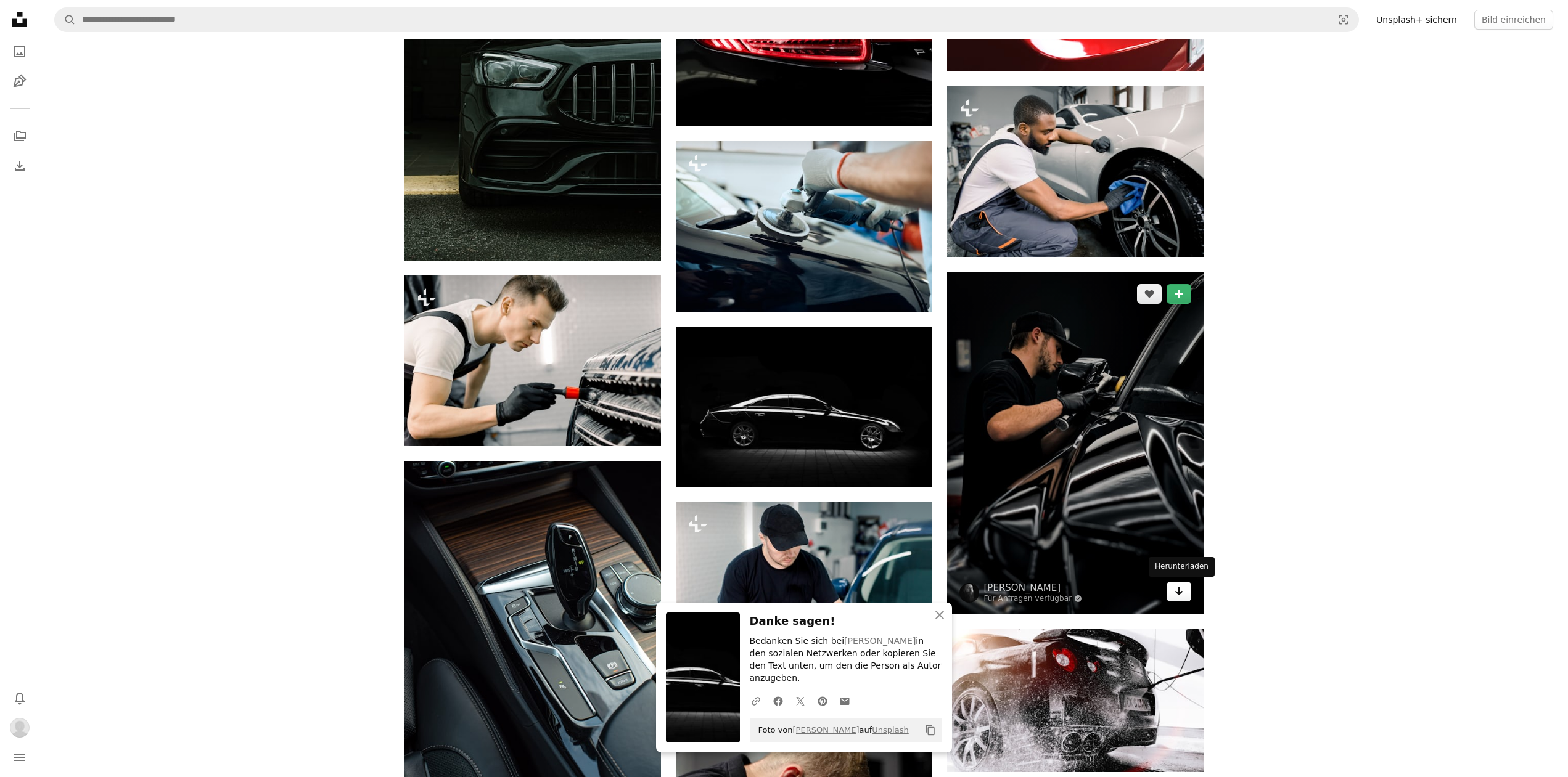
click at [1175, 587] on icon "Arrow pointing down" at bounding box center [1179, 591] width 10 height 15
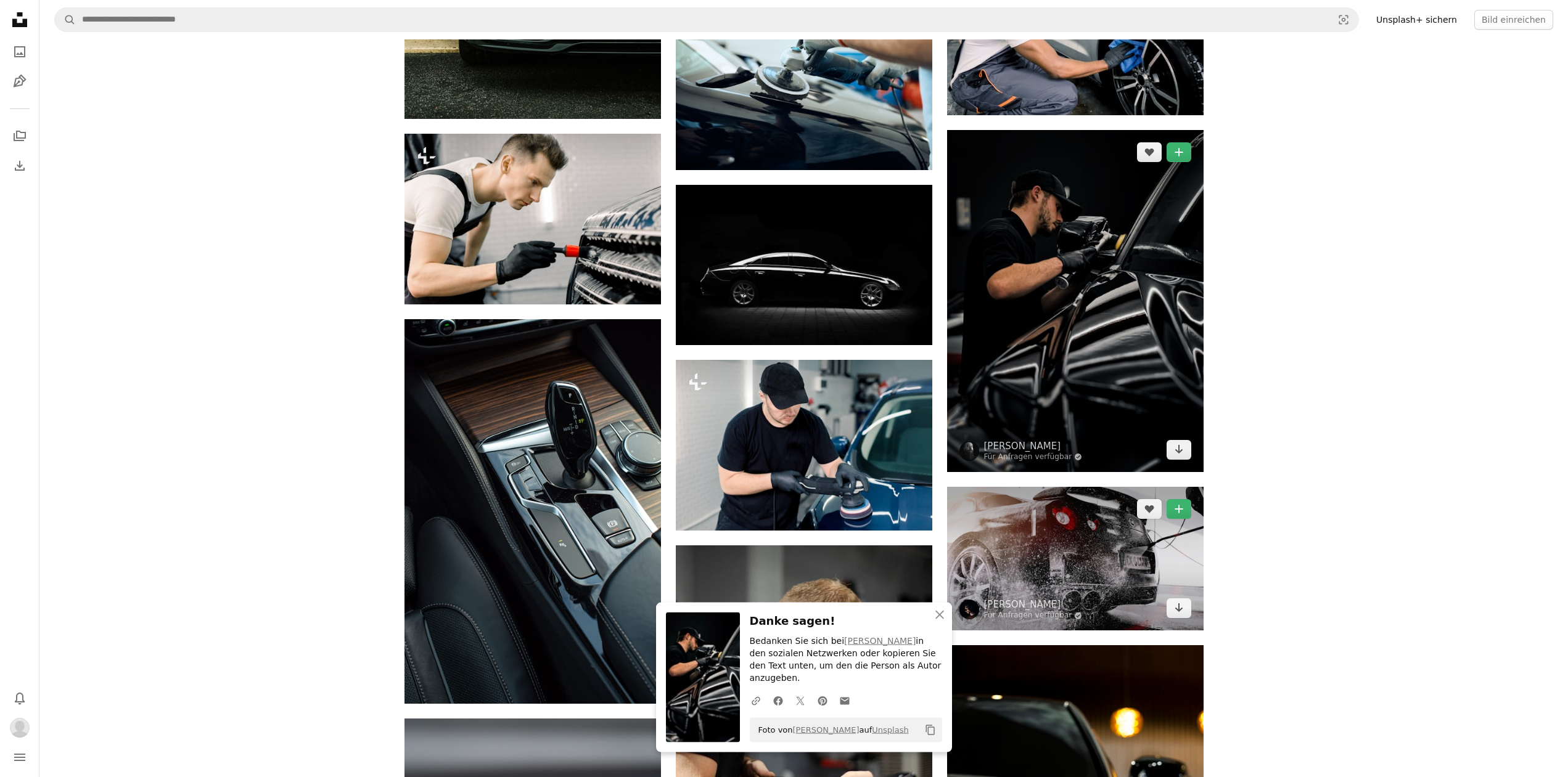
scroll to position [2389, 0]
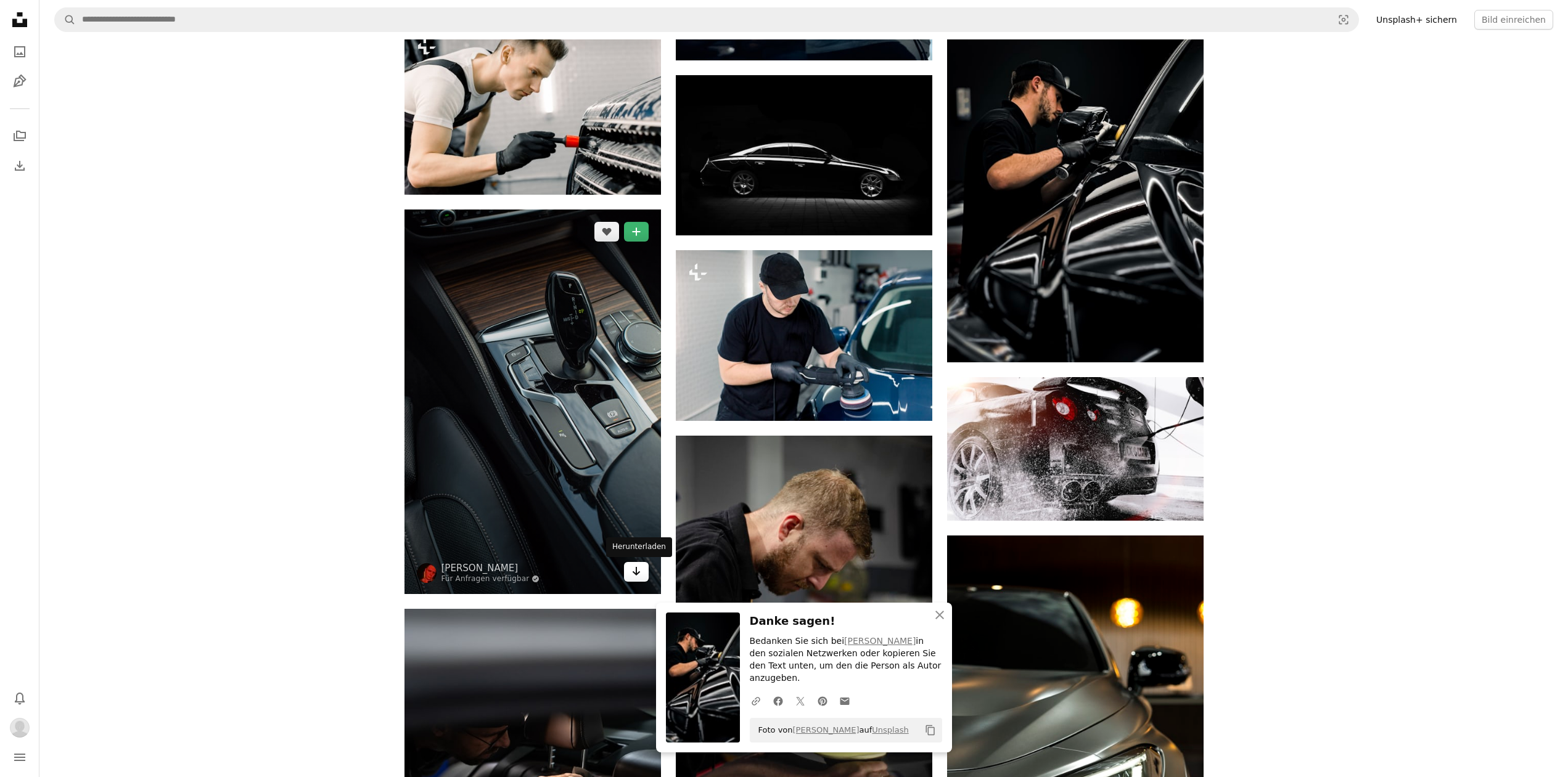
click at [637, 571] on icon "Herunterladen" at bounding box center [636, 571] width 8 height 9
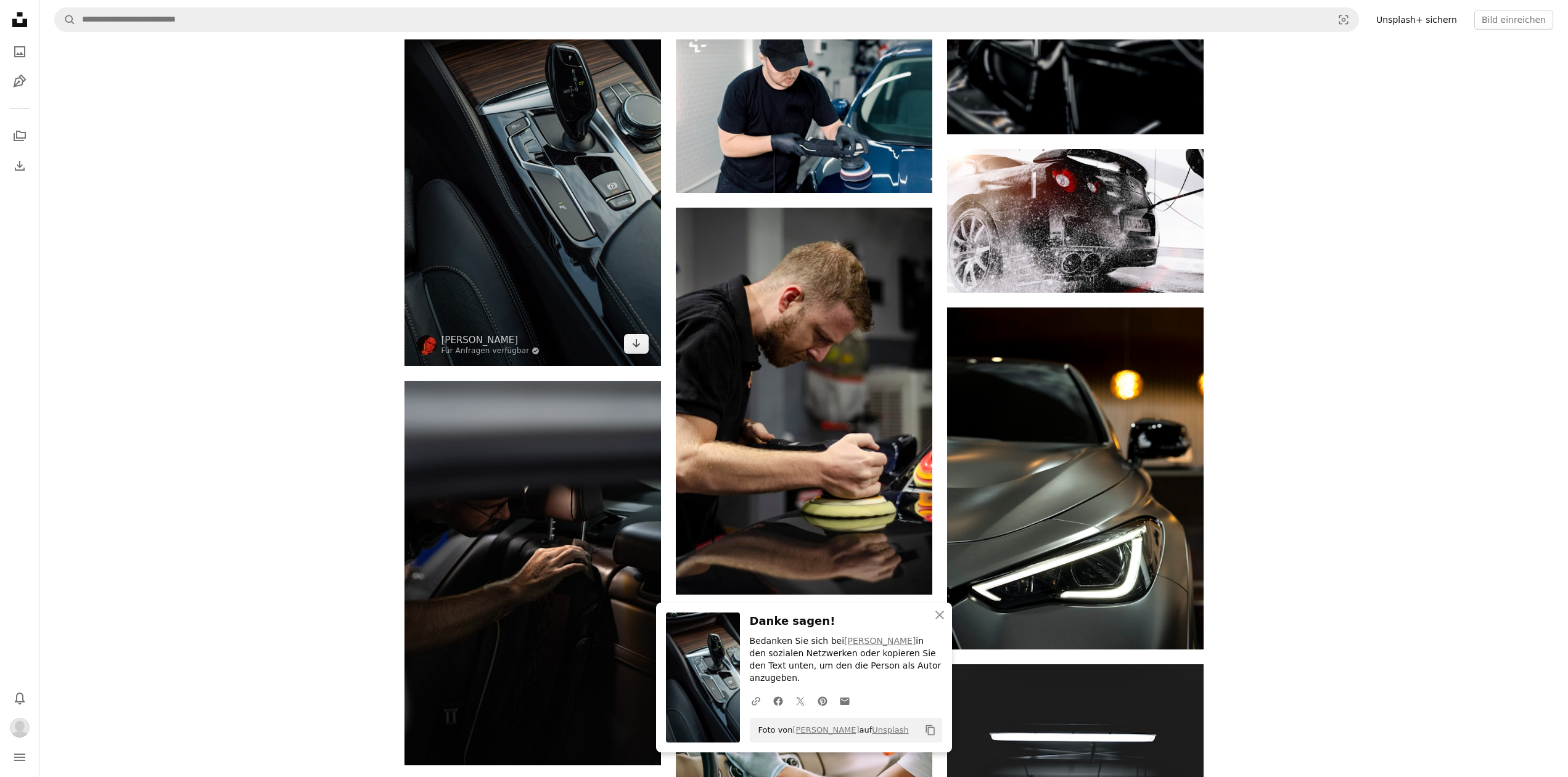
scroll to position [2640, 0]
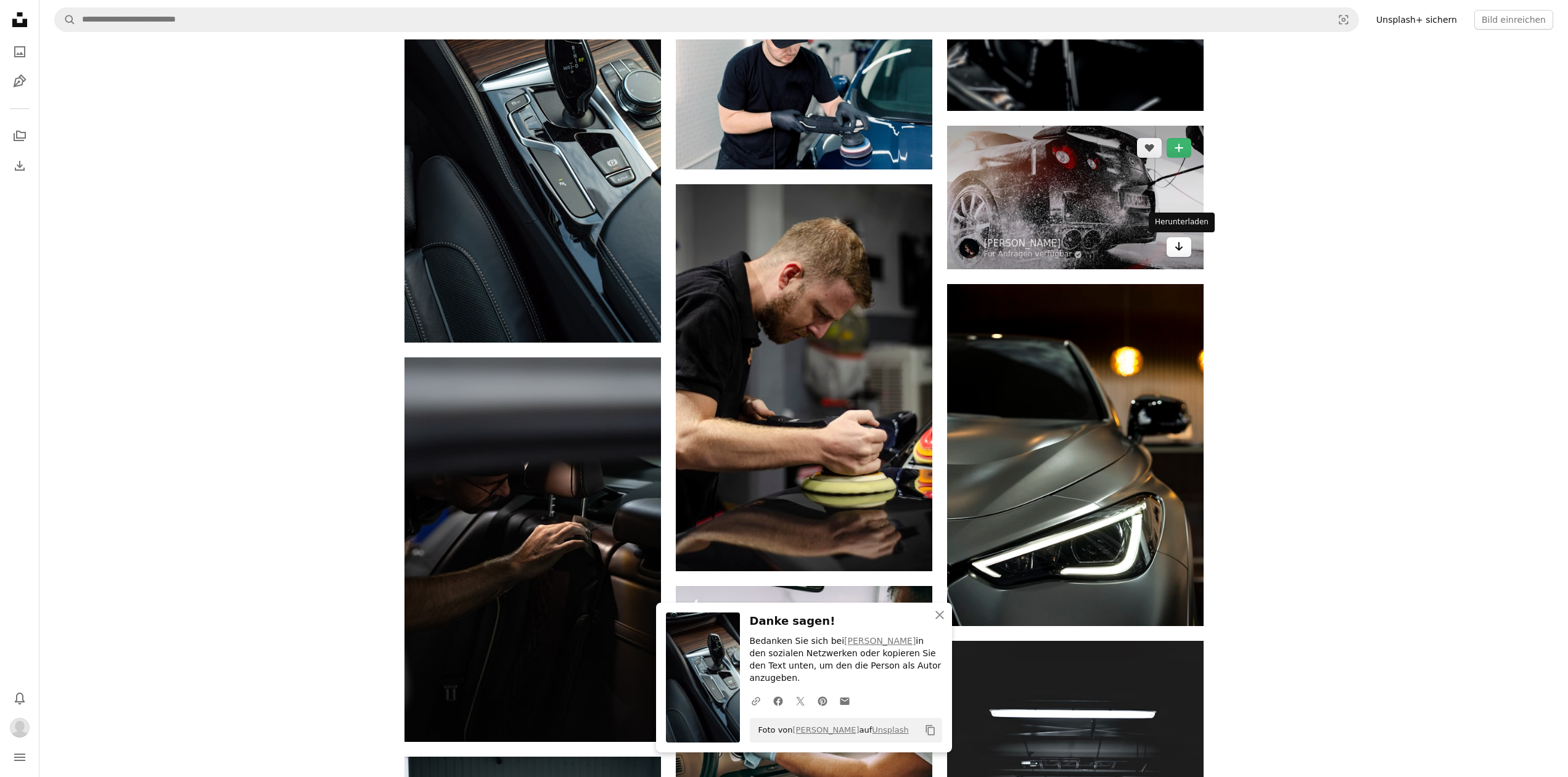
click at [1185, 247] on link "Arrow pointing down" at bounding box center [1179, 247] width 24 height 20
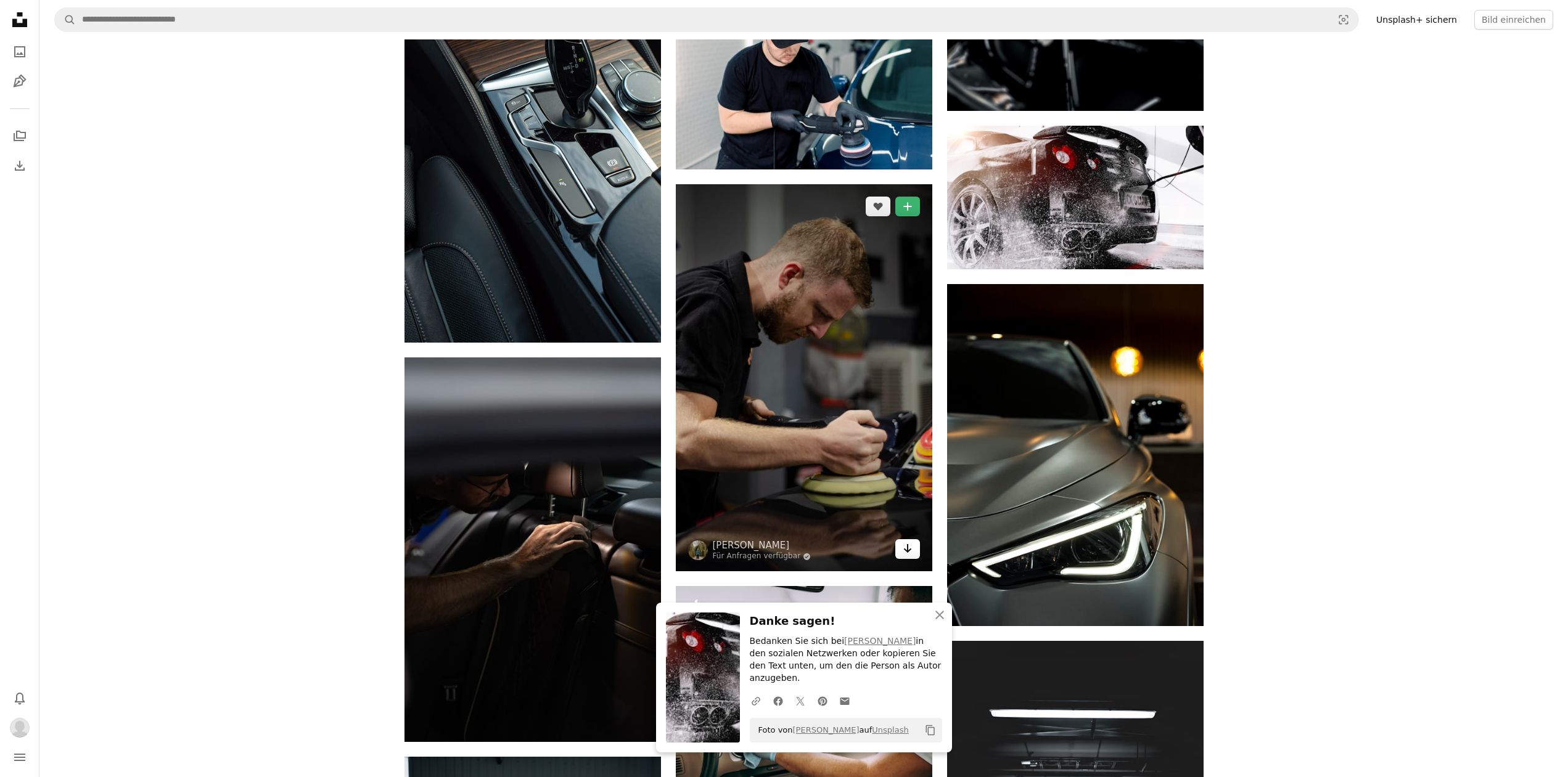
click at [903, 552] on icon "Arrow pointing down" at bounding box center [907, 548] width 10 height 15
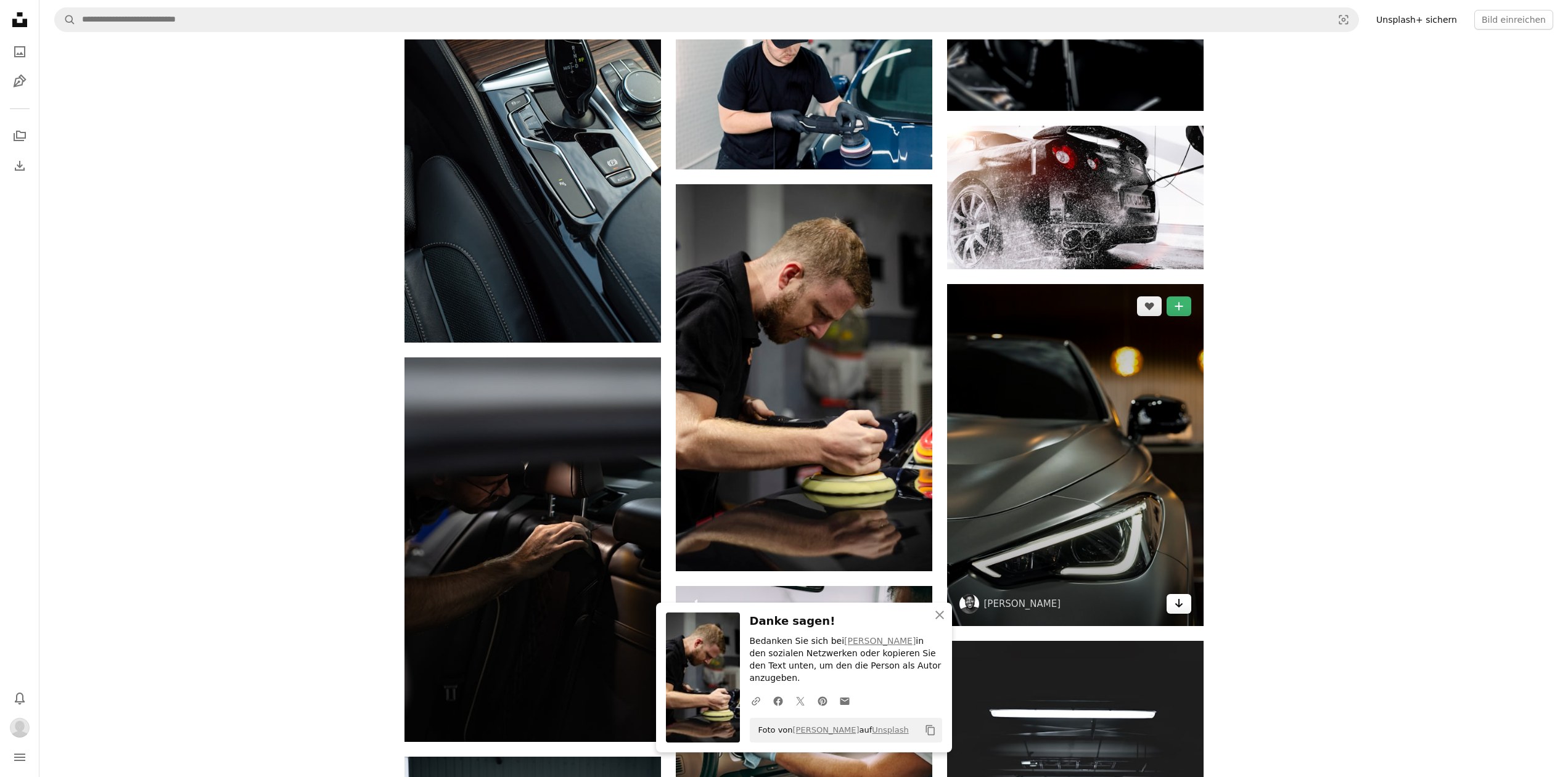
click at [1181, 600] on icon "Arrow pointing down" at bounding box center [1179, 603] width 10 height 15
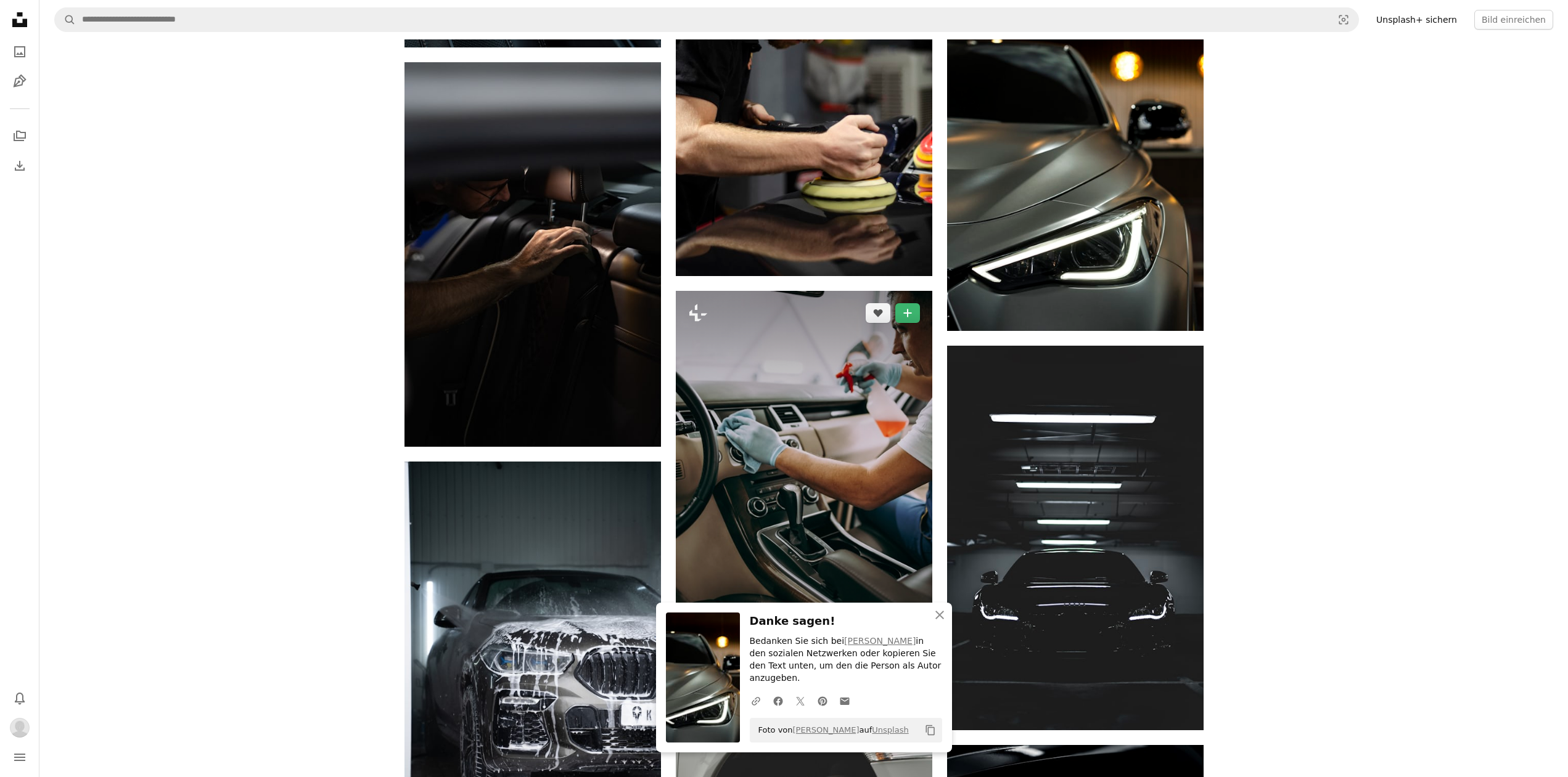
scroll to position [2954, 0]
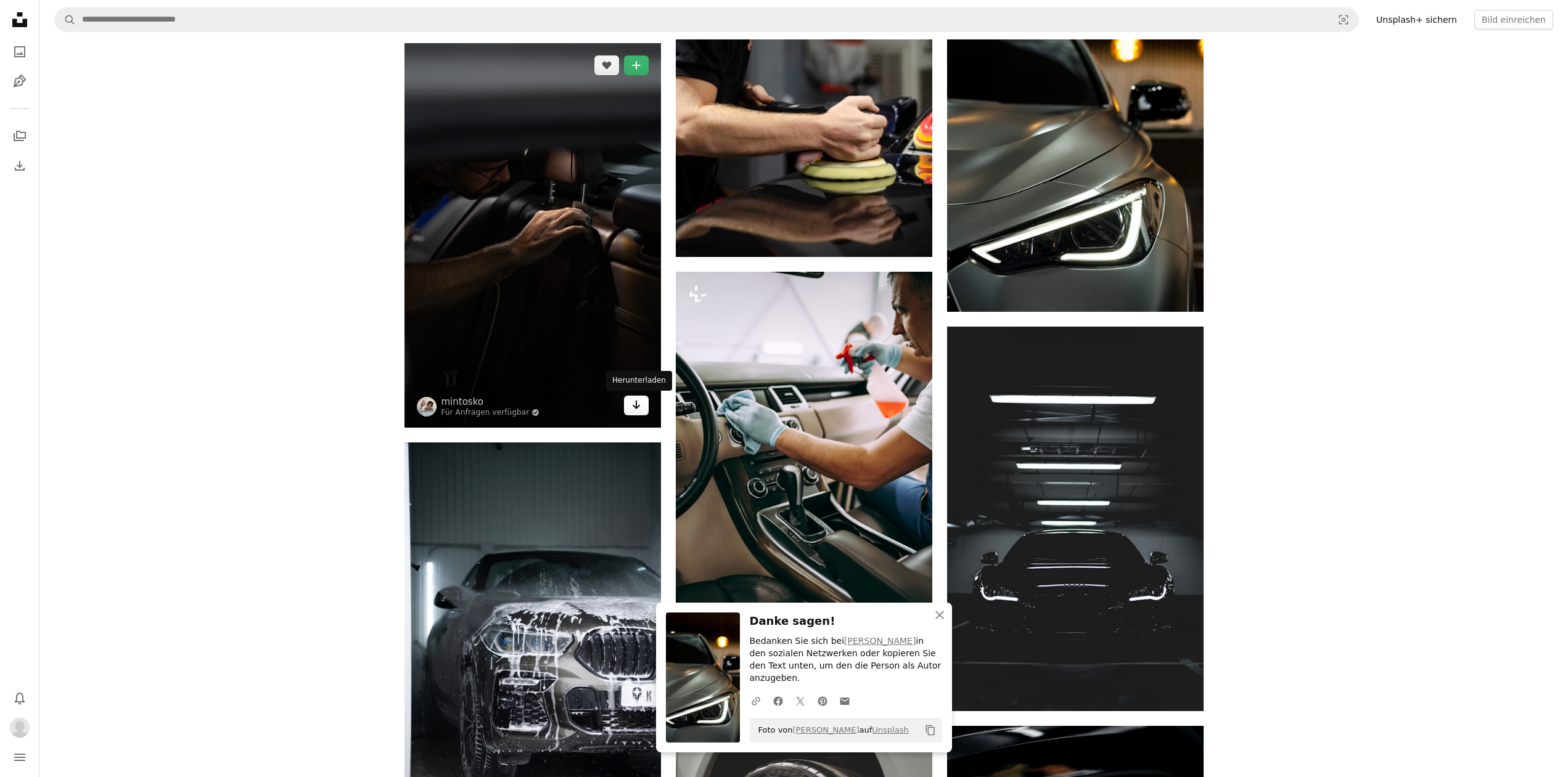
click at [631, 409] on icon "Arrow pointing down" at bounding box center [636, 405] width 10 height 15
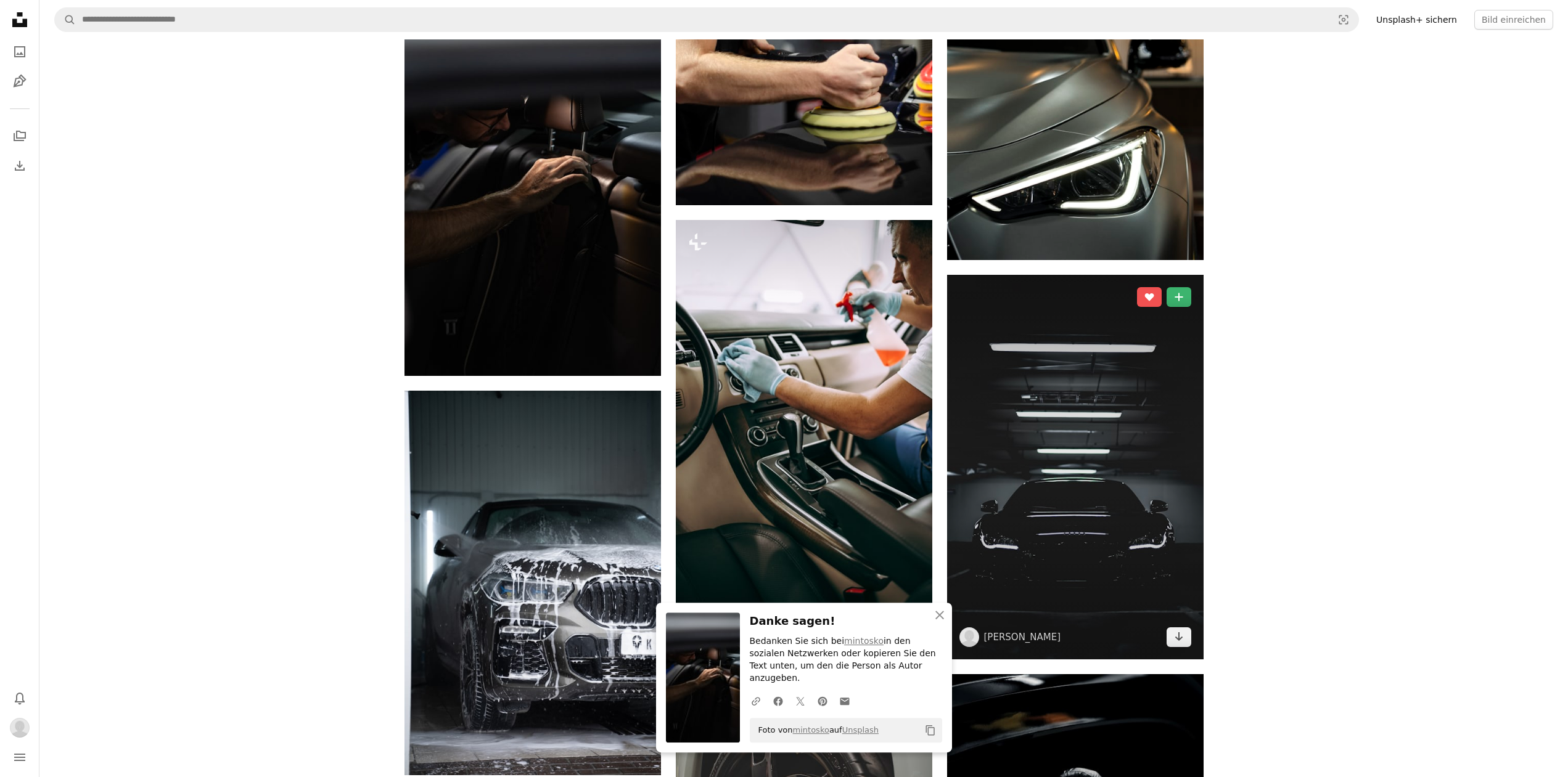
scroll to position [3080, 0]
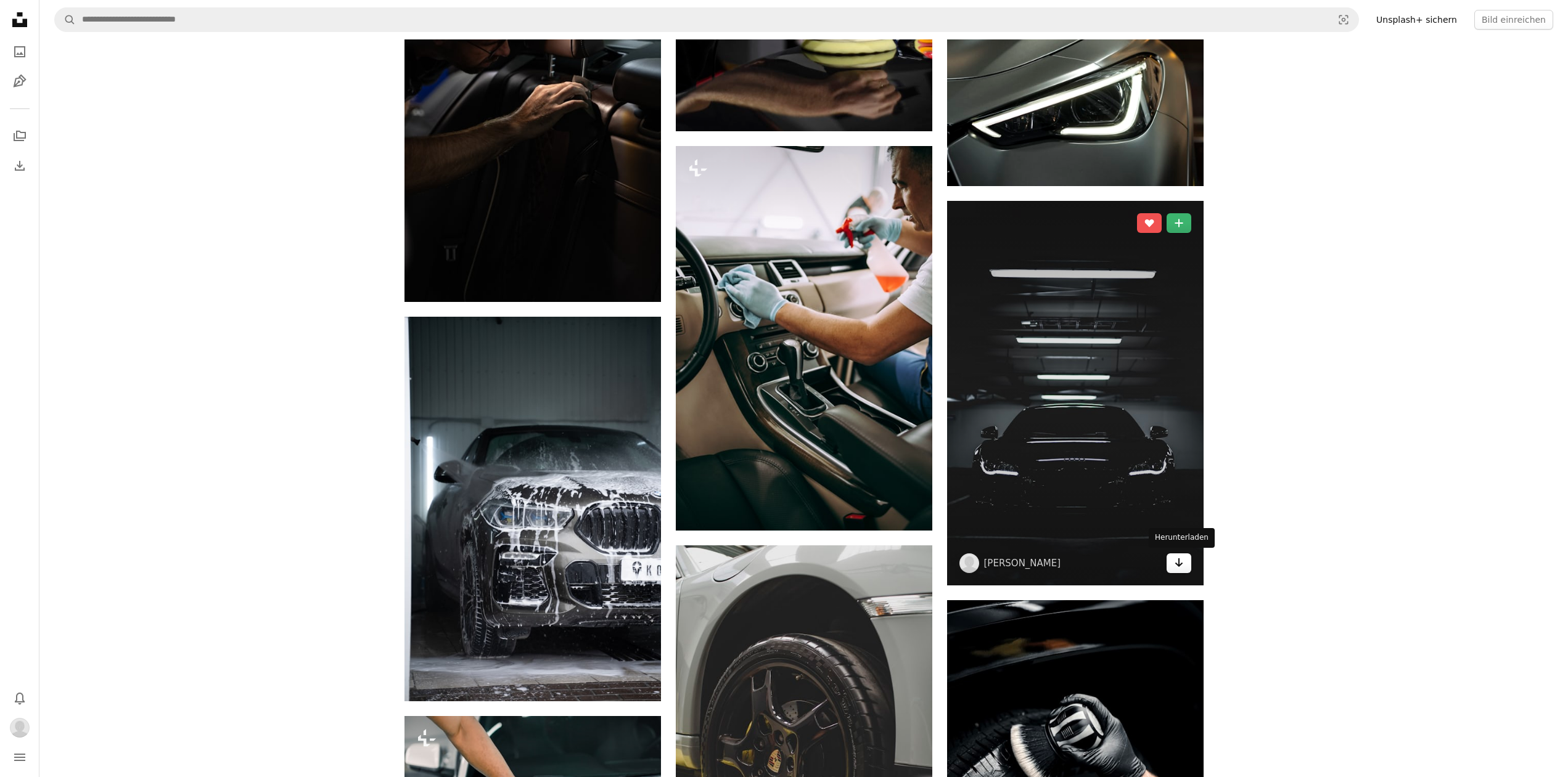
click at [1182, 561] on icon "Arrow pointing down" at bounding box center [1179, 563] width 10 height 15
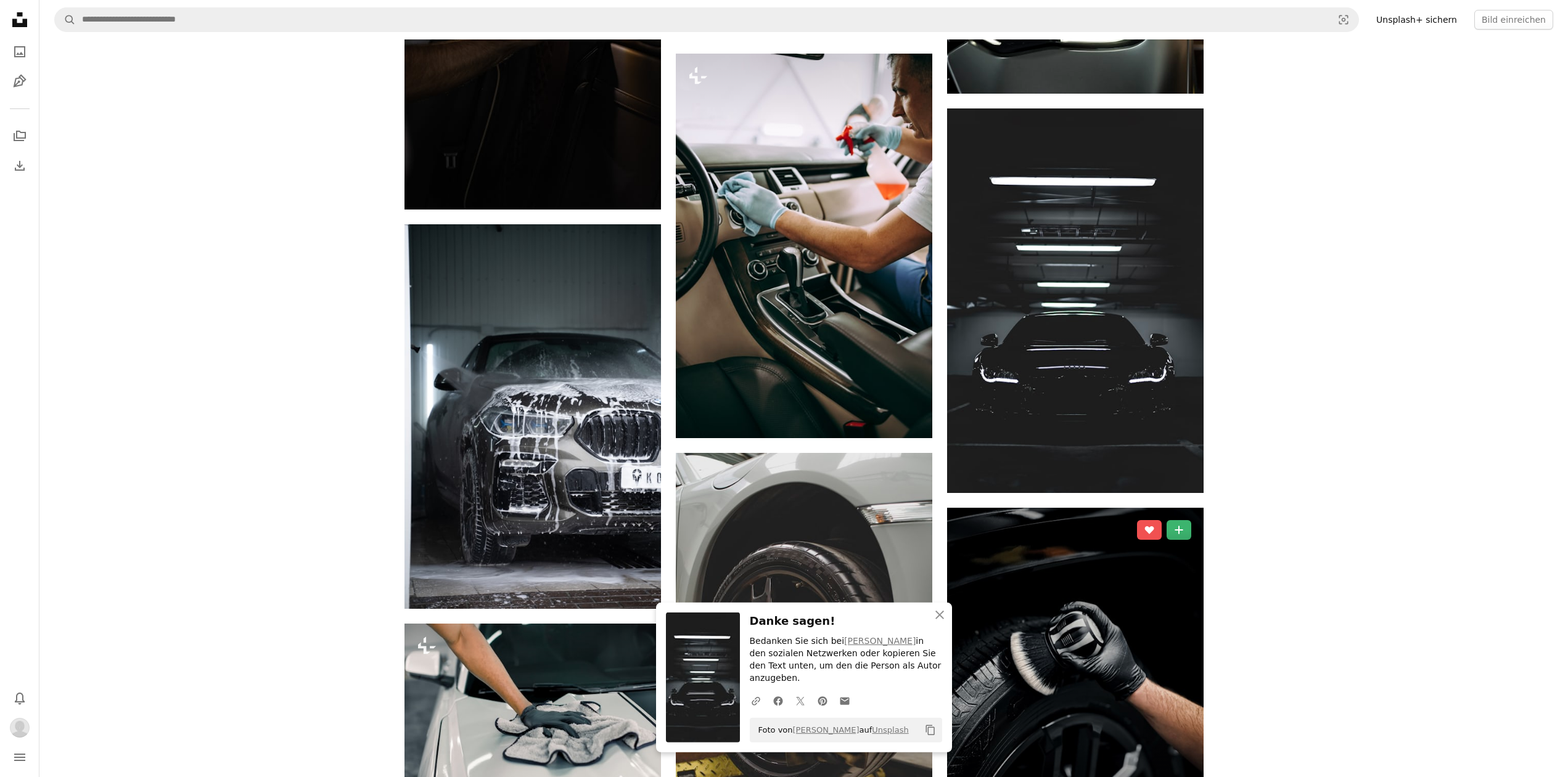
scroll to position [3205, 0]
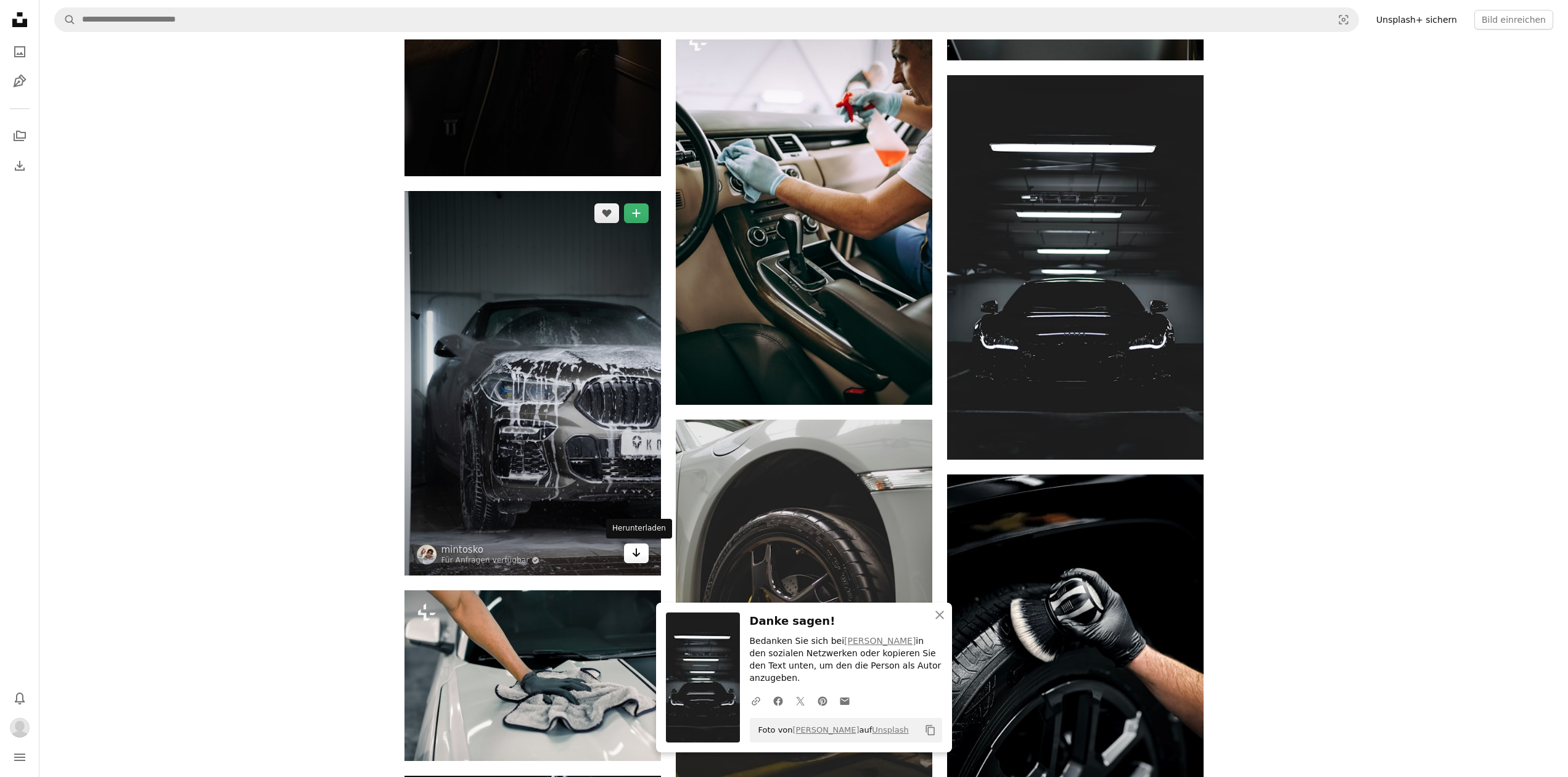
click at [630, 552] on link "Arrow pointing down" at bounding box center [636, 553] width 24 height 20
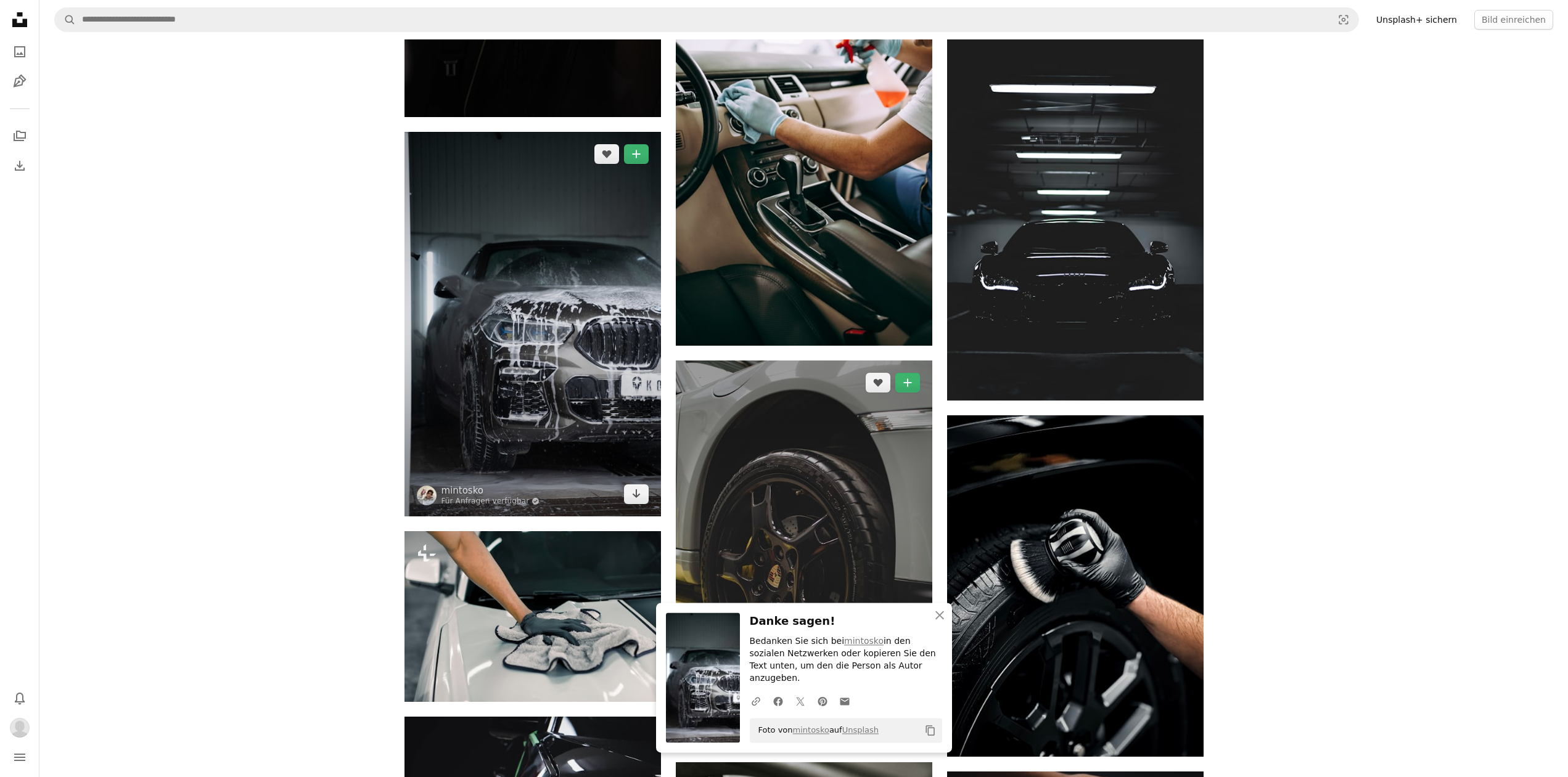
scroll to position [3457, 0]
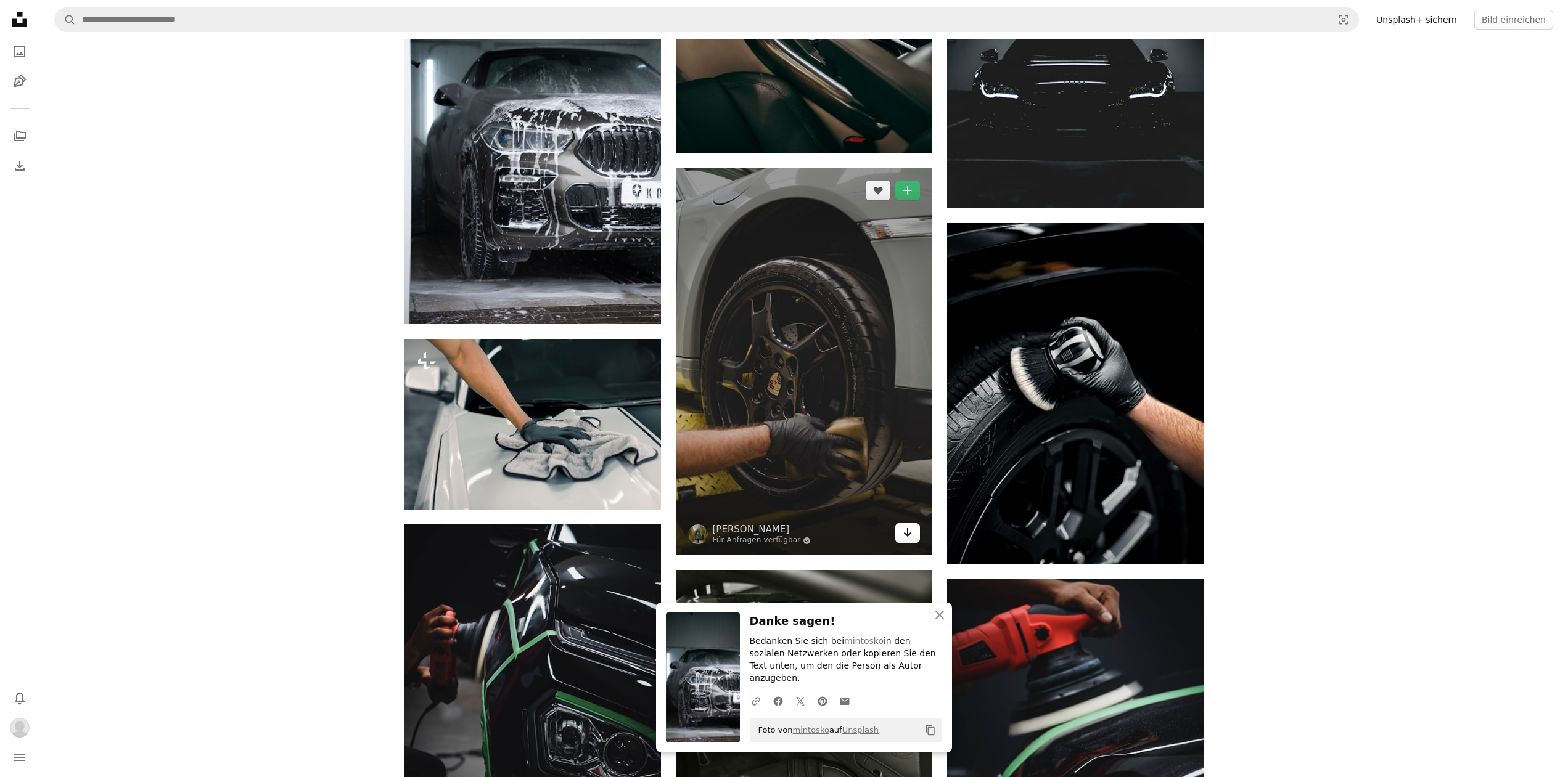
click at [909, 530] on icon "Arrow pointing down" at bounding box center [907, 532] width 10 height 15
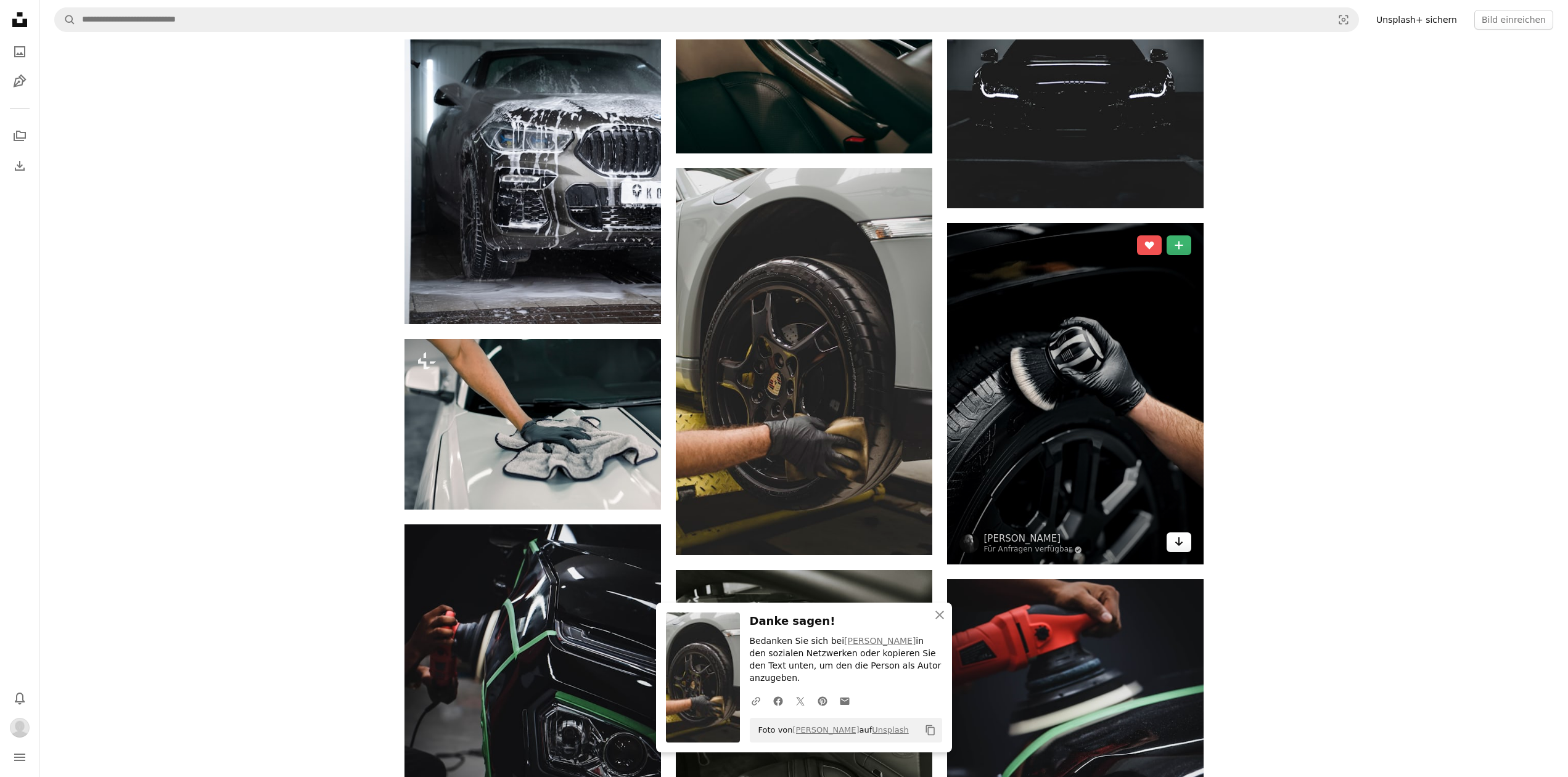
click at [1182, 539] on icon "Arrow pointing down" at bounding box center [1179, 541] width 10 height 15
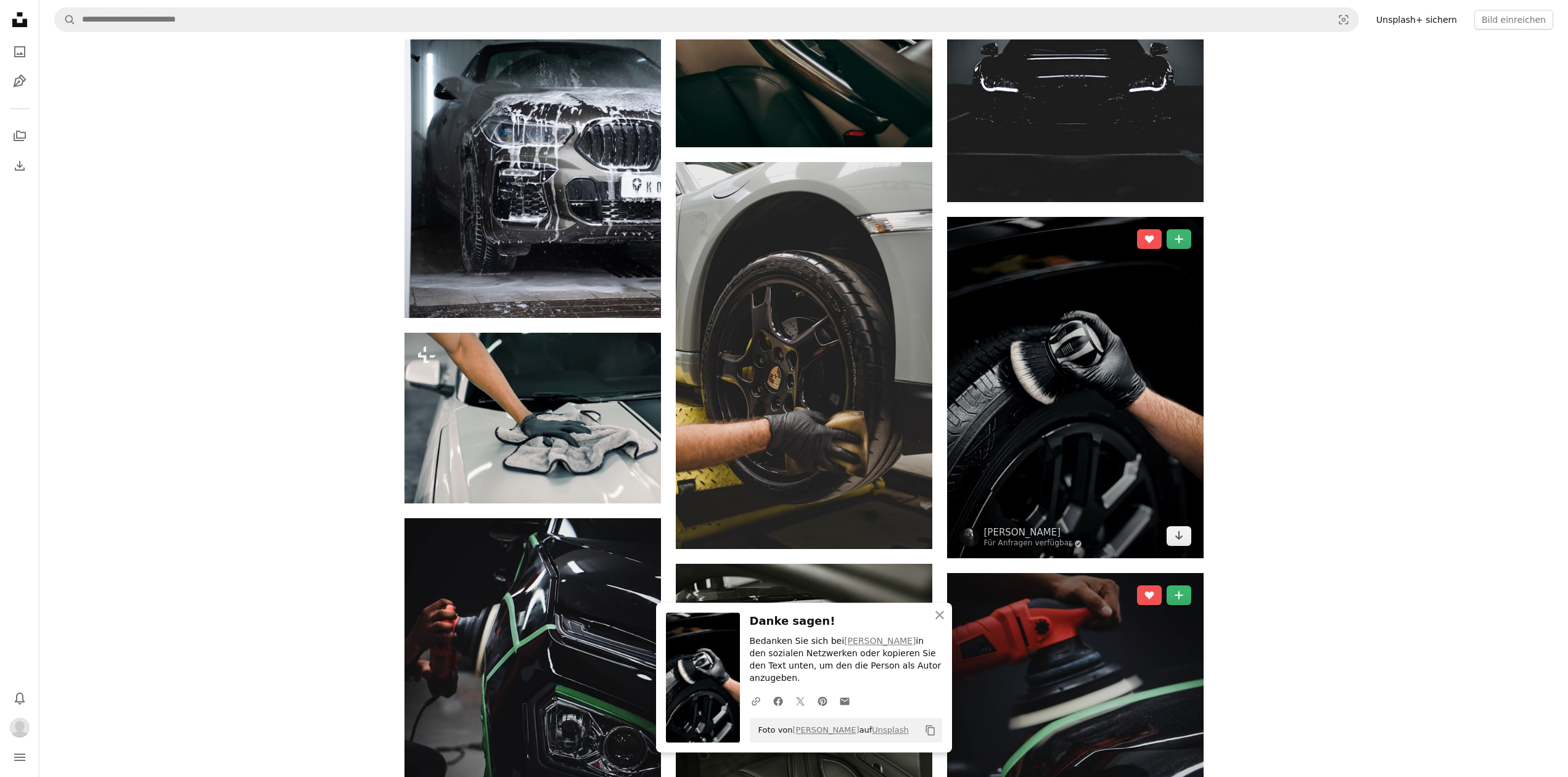
scroll to position [3771, 0]
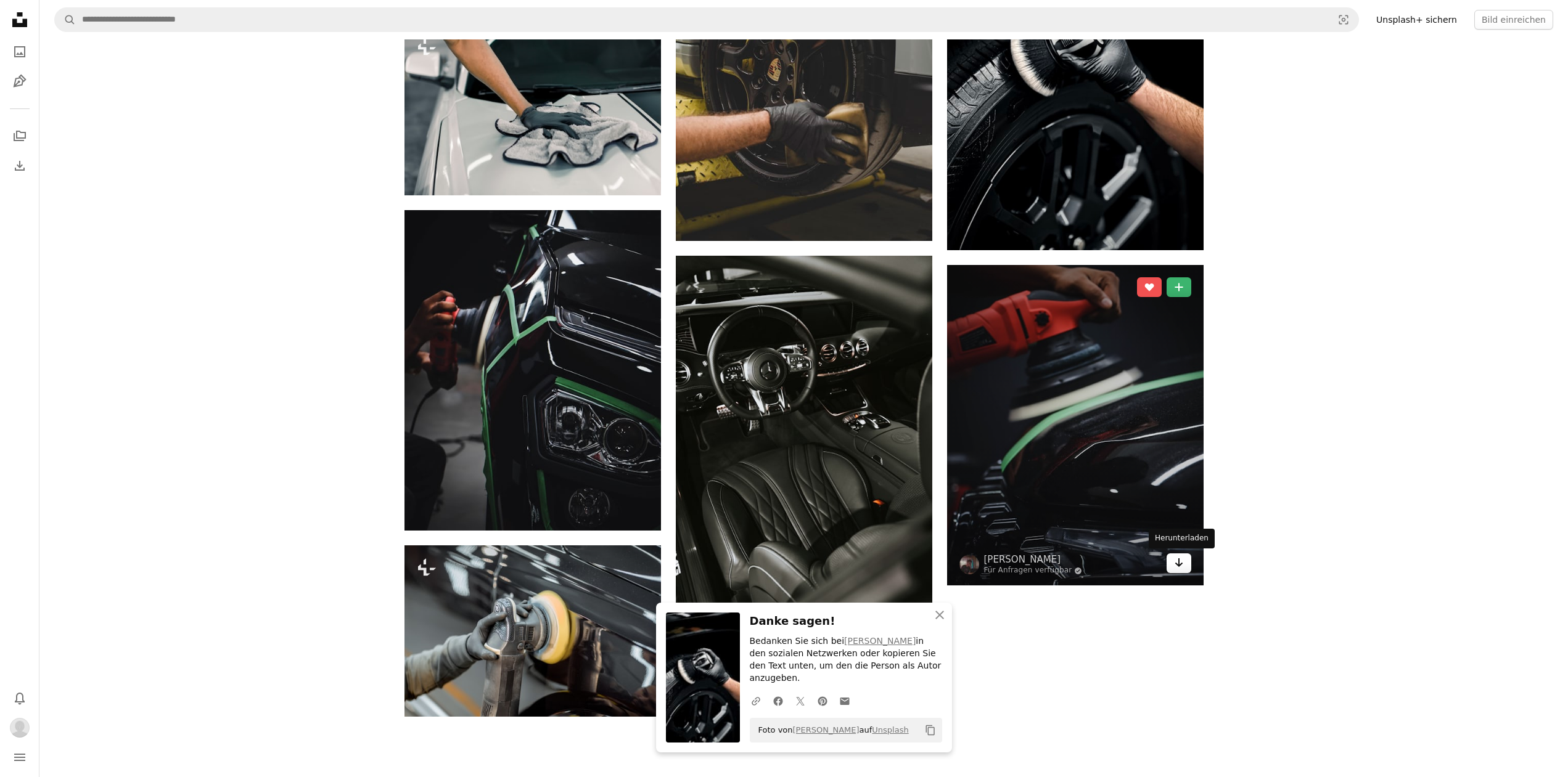
click at [1177, 567] on icon "Arrow pointing down" at bounding box center [1179, 563] width 10 height 15
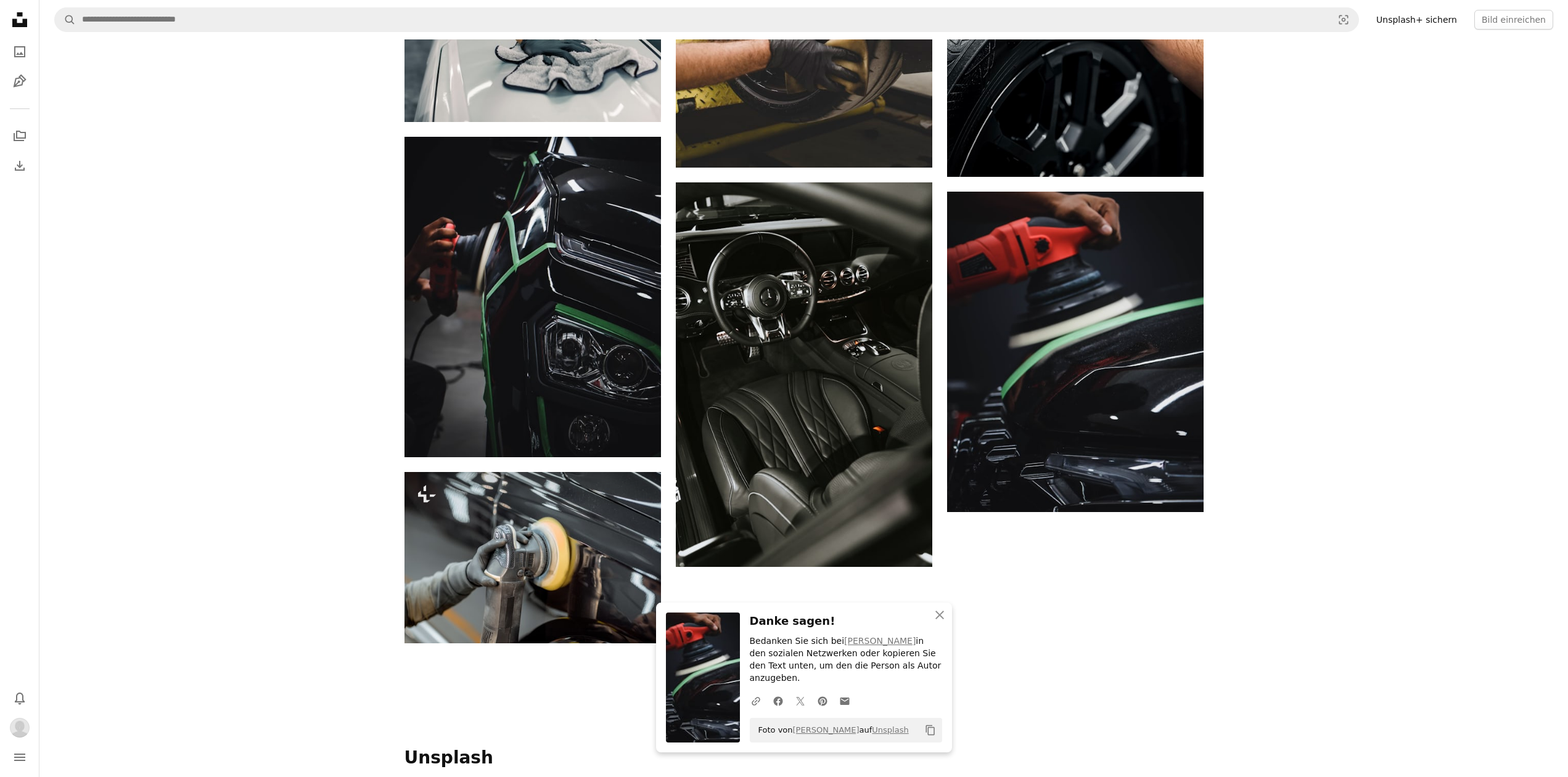
scroll to position [3897, 0]
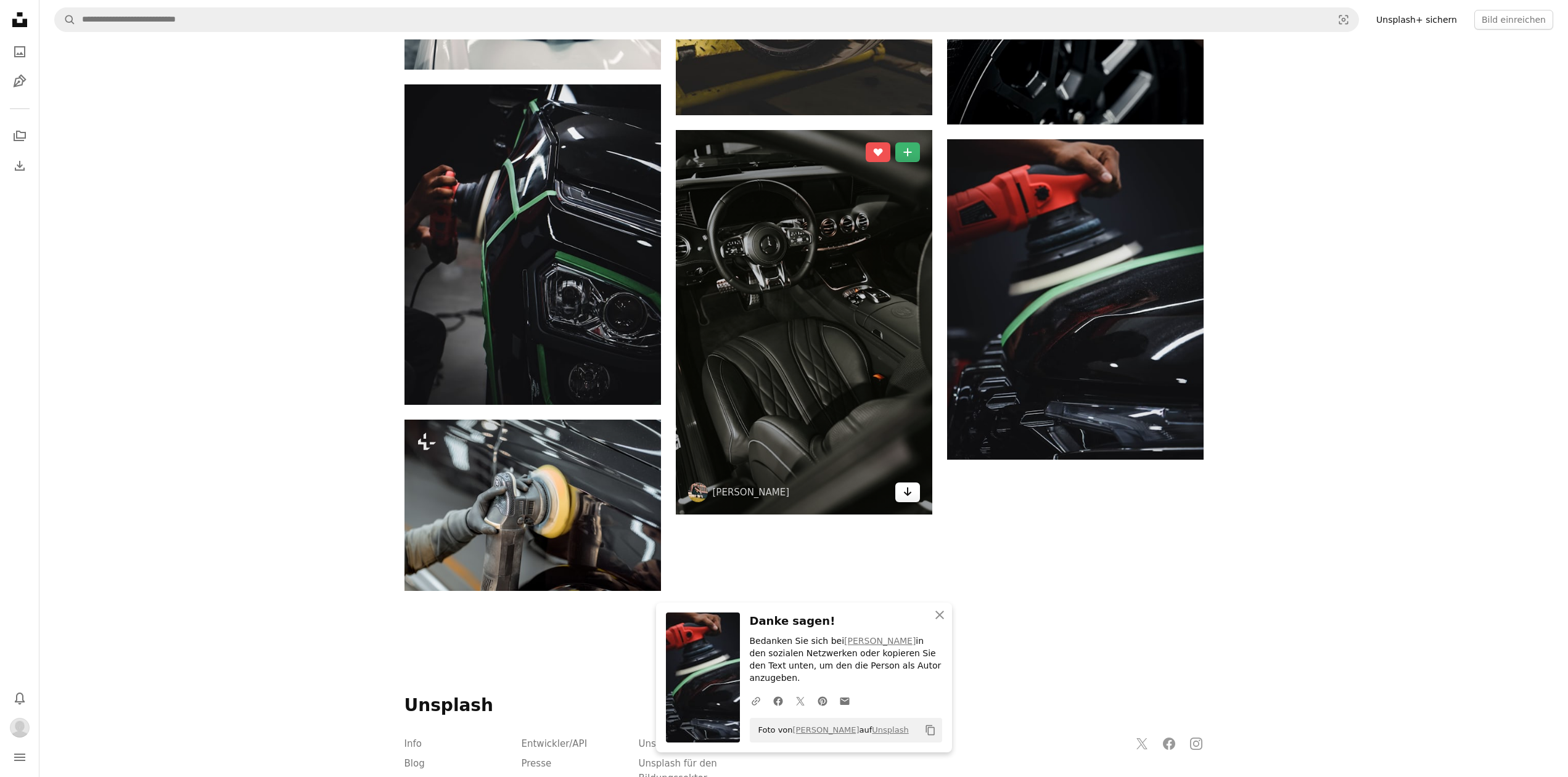
click at [906, 494] on icon "Herunterladen" at bounding box center [907, 491] width 8 height 9
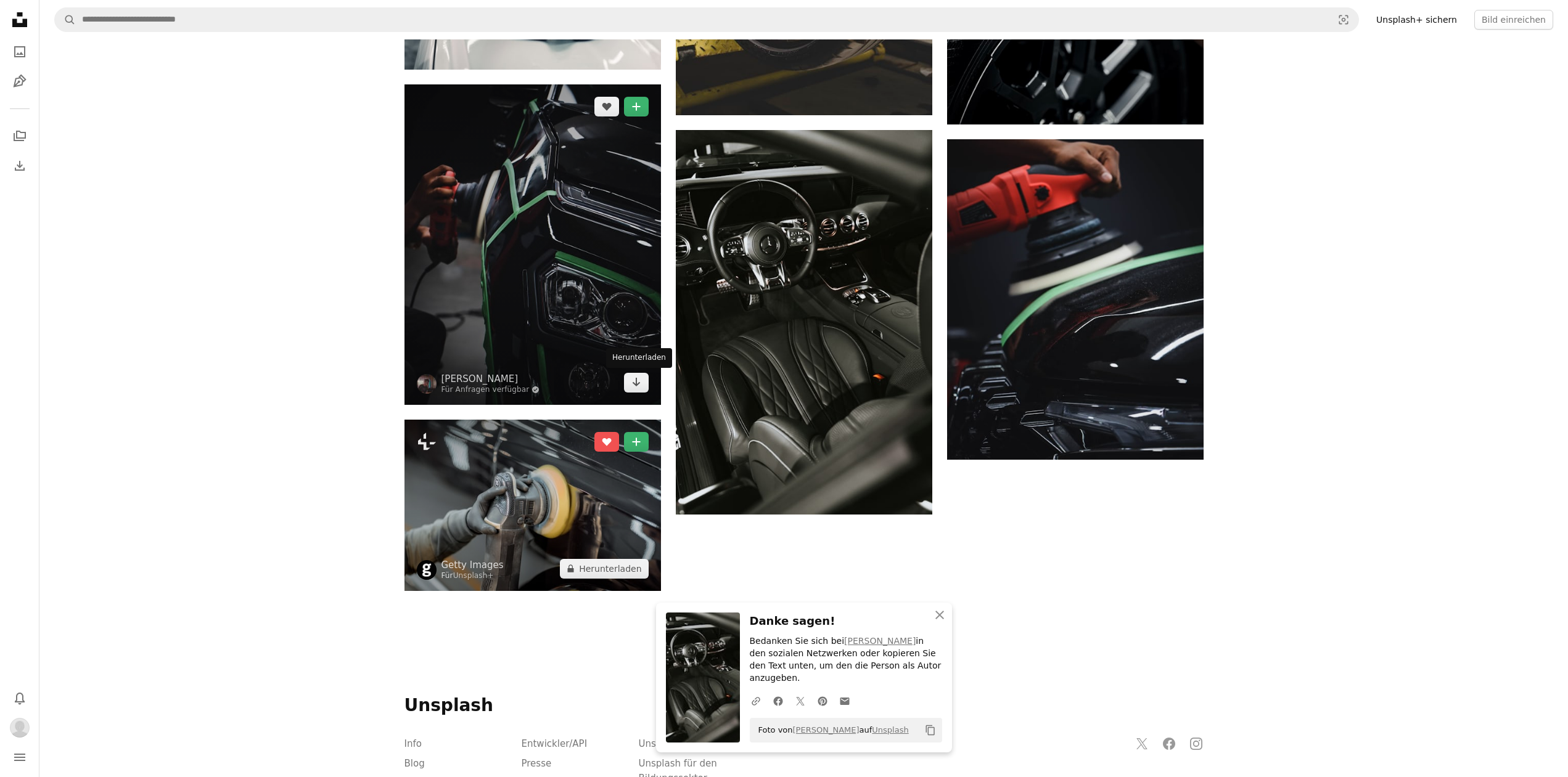
click at [636, 381] on icon "Herunterladen" at bounding box center [636, 382] width 8 height 9
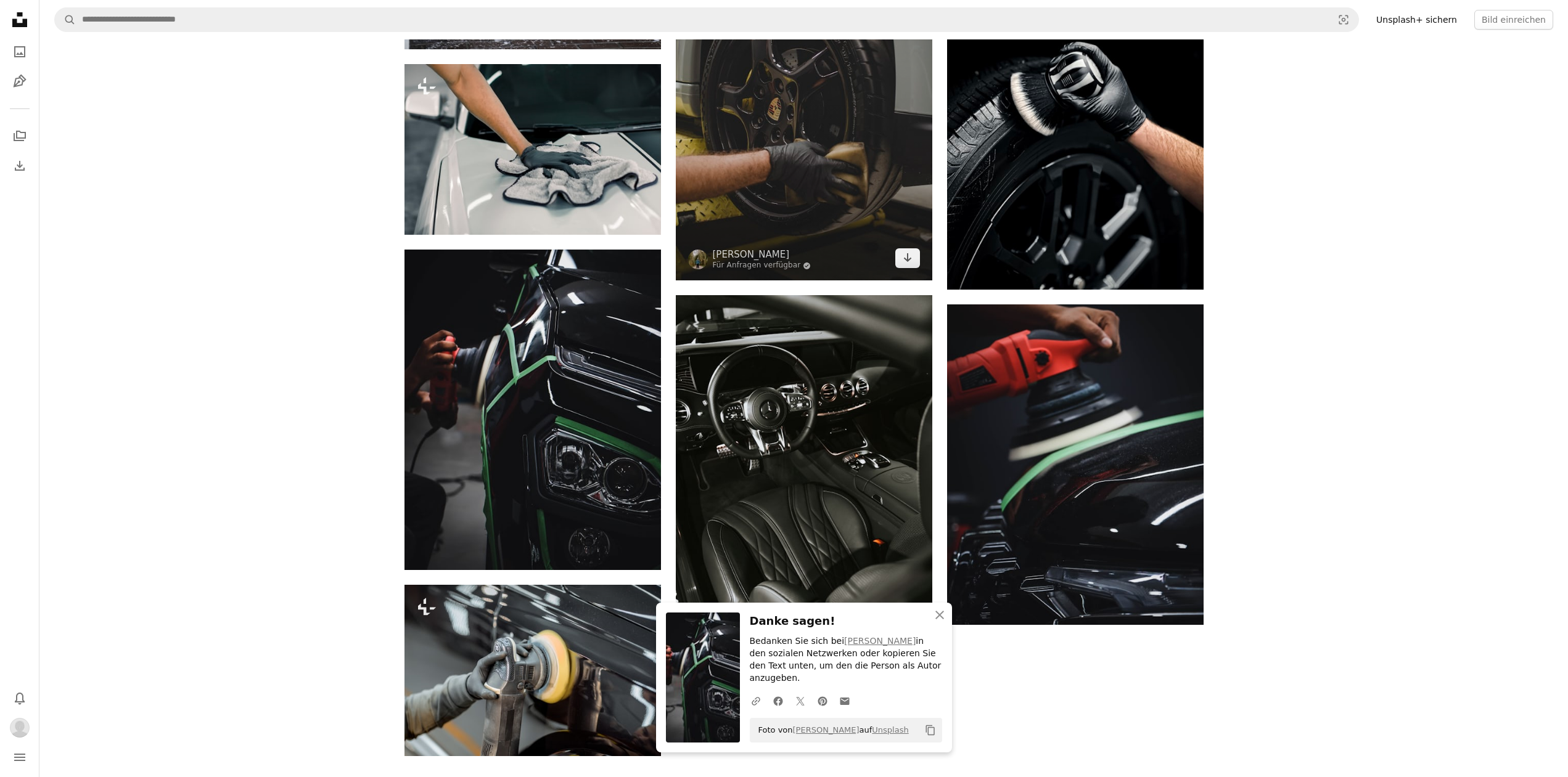
scroll to position [3355, 0]
